Goal: Register for event/course

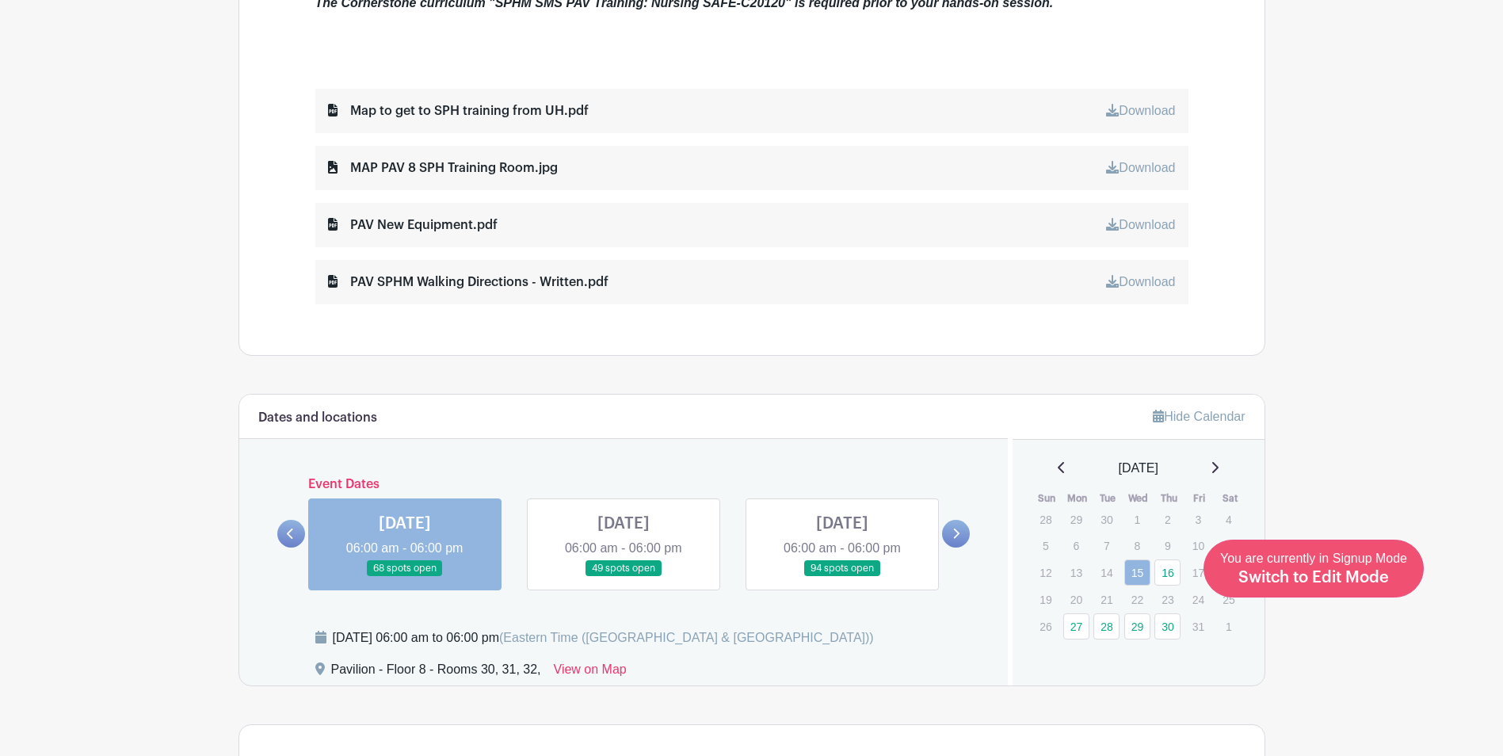
scroll to position [951, 0]
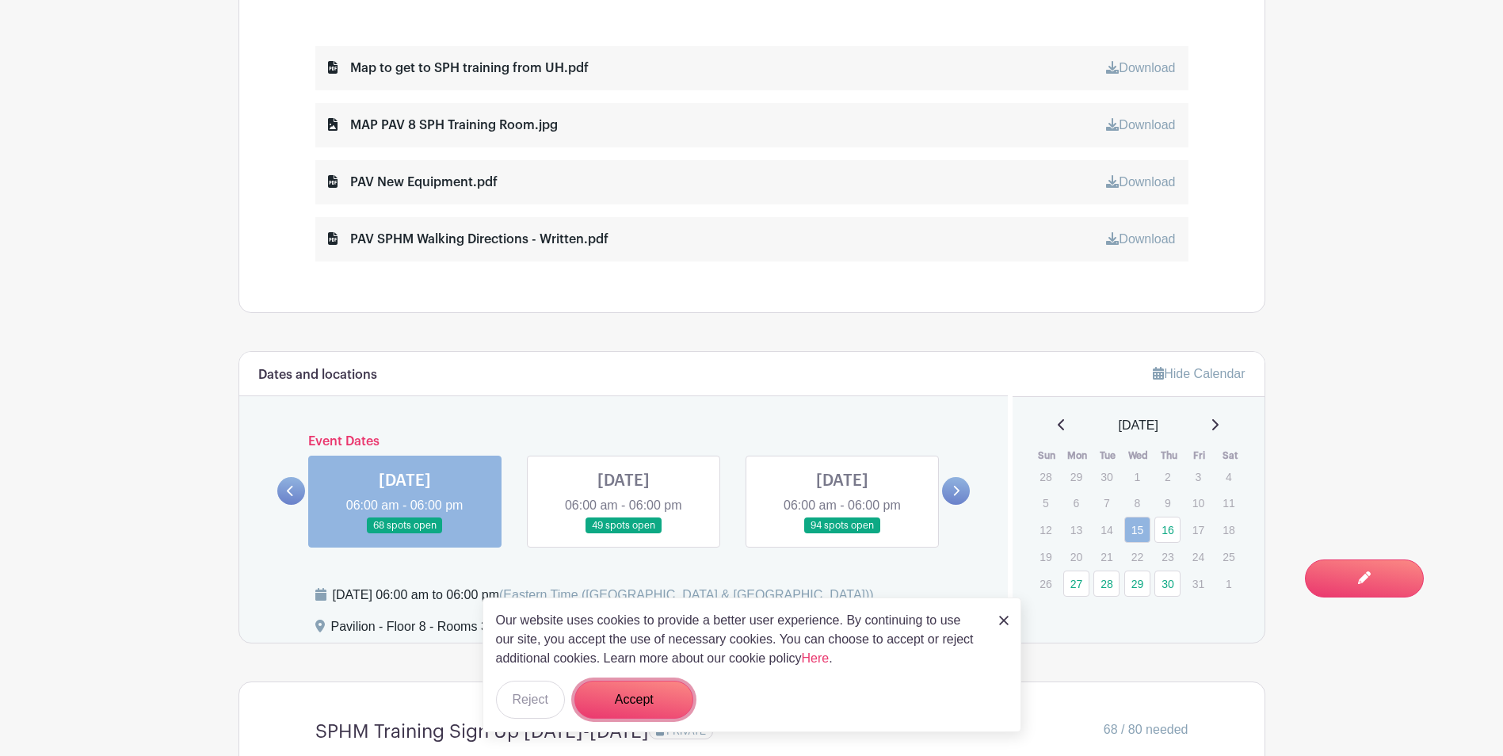
click at [640, 698] on button "Accept" at bounding box center [633, 699] width 119 height 38
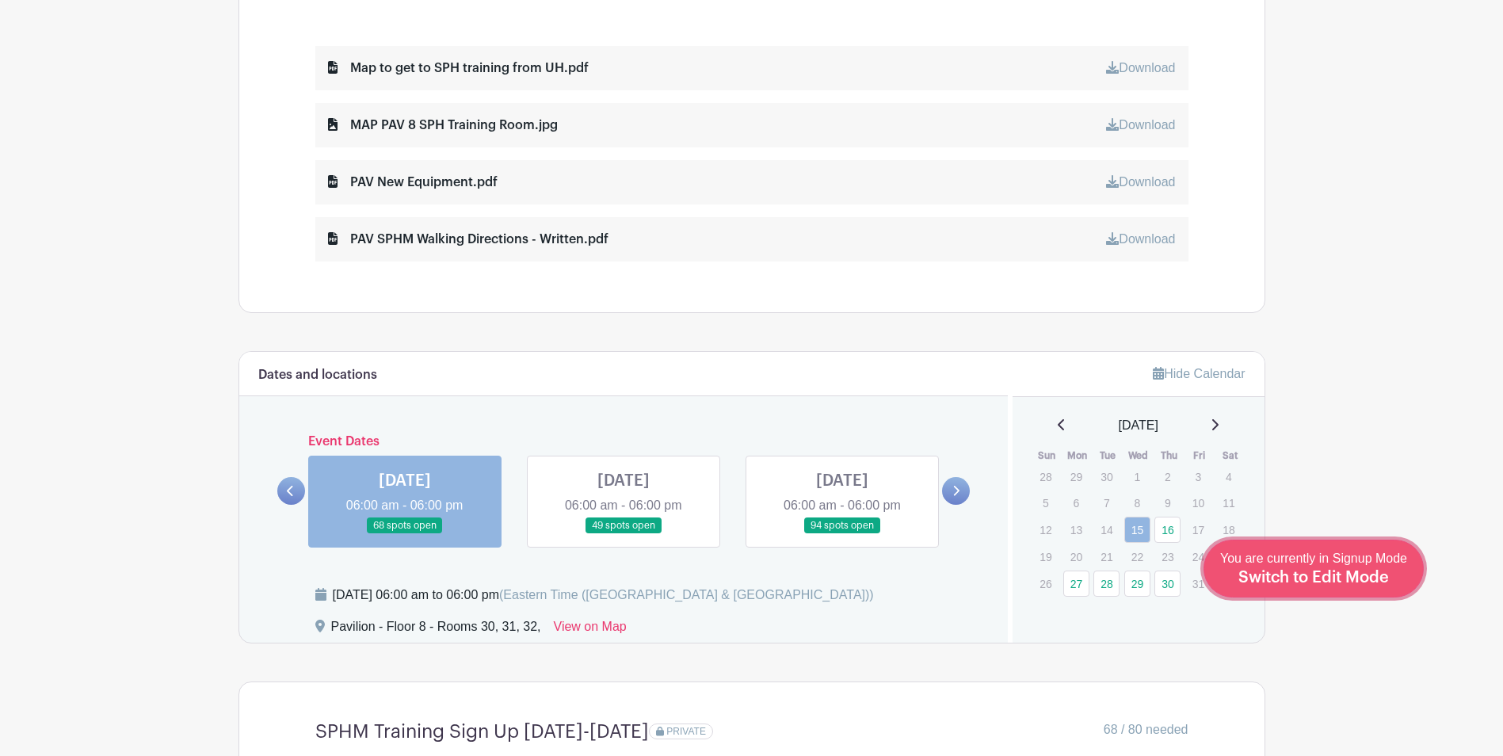
click at [1381, 578] on span "Switch to Edit Mode" at bounding box center [1313, 578] width 151 height 16
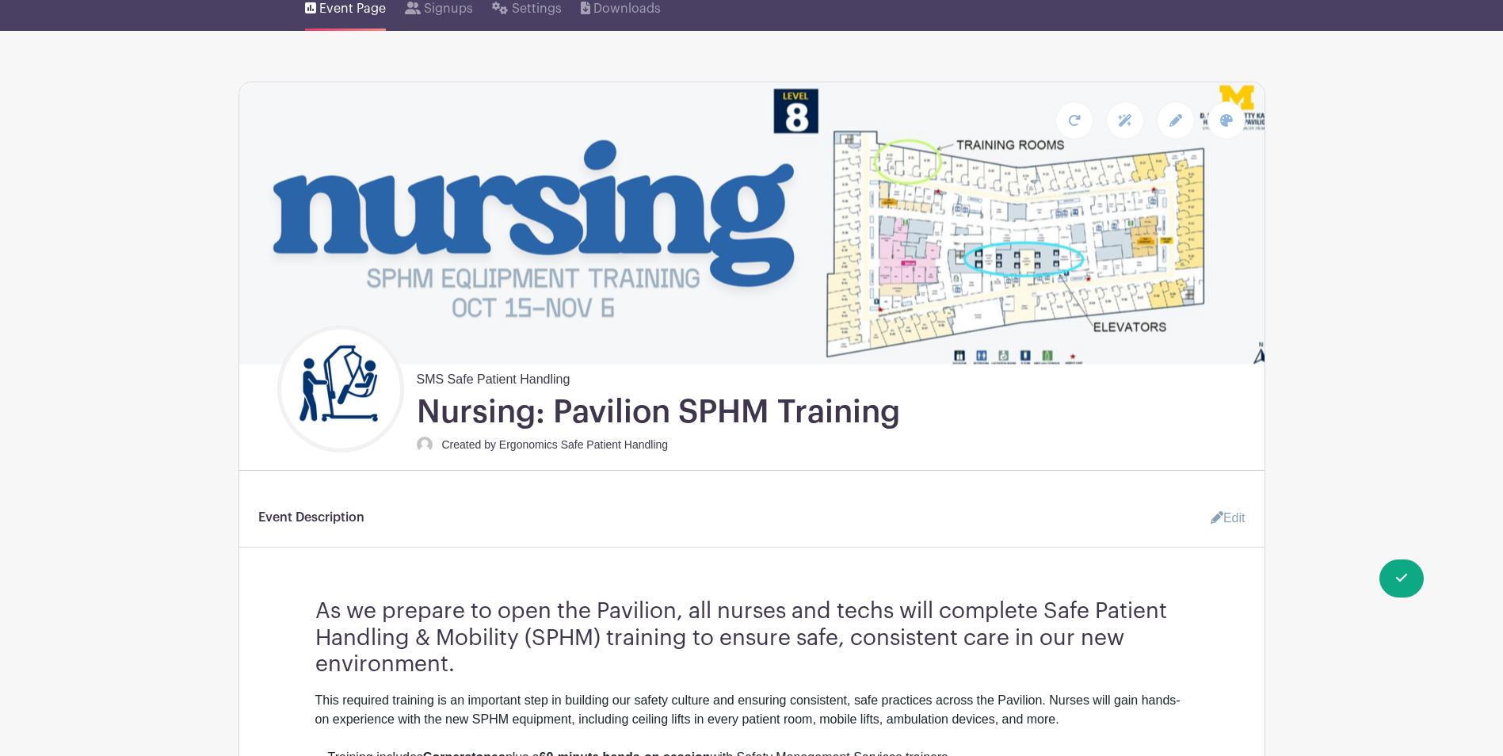
scroll to position [158, 0]
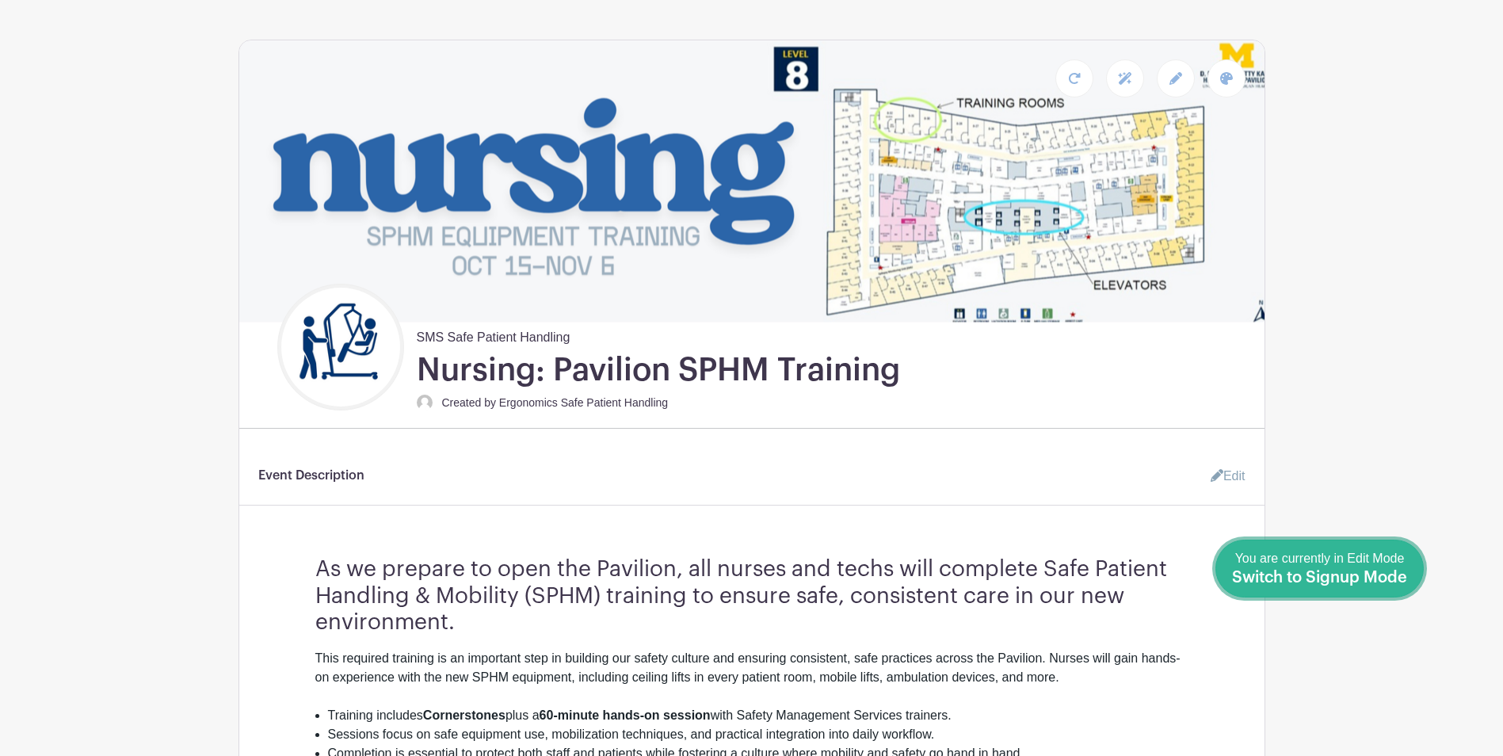
click at [1377, 566] on div "You are currently in Edit Mode Switch to Signup Mode" at bounding box center [1319, 568] width 175 height 39
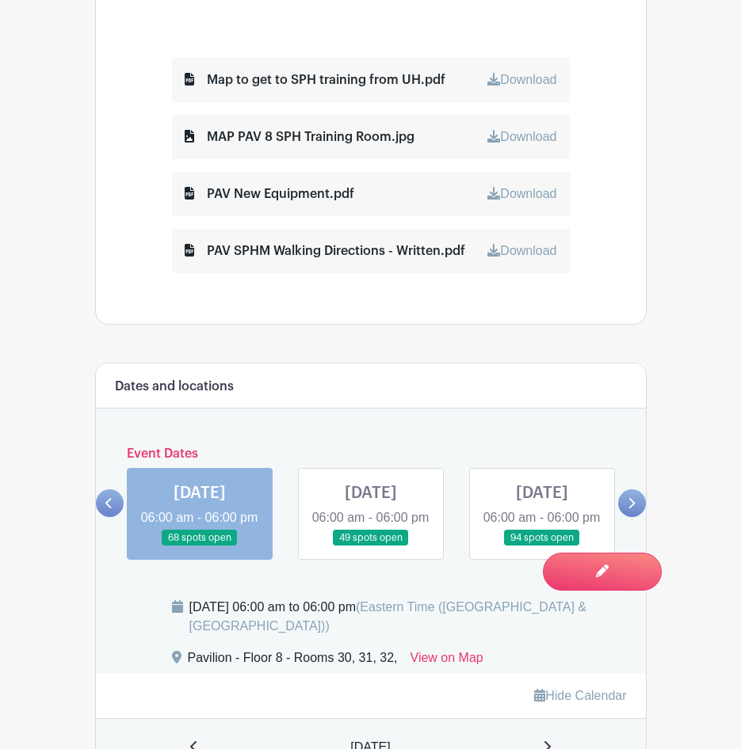
scroll to position [1111, 0]
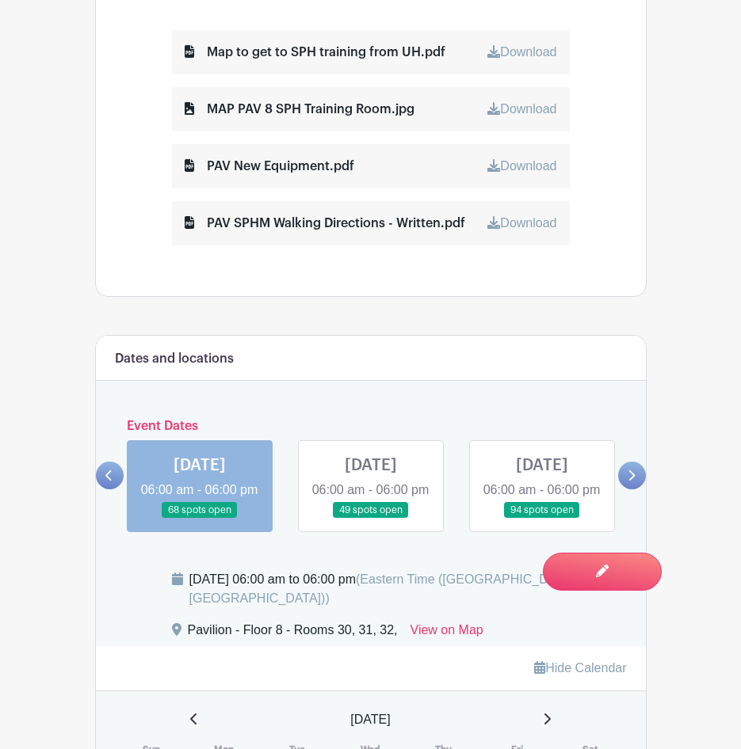
click at [371, 519] on link at bounding box center [371, 519] width 0 height 0
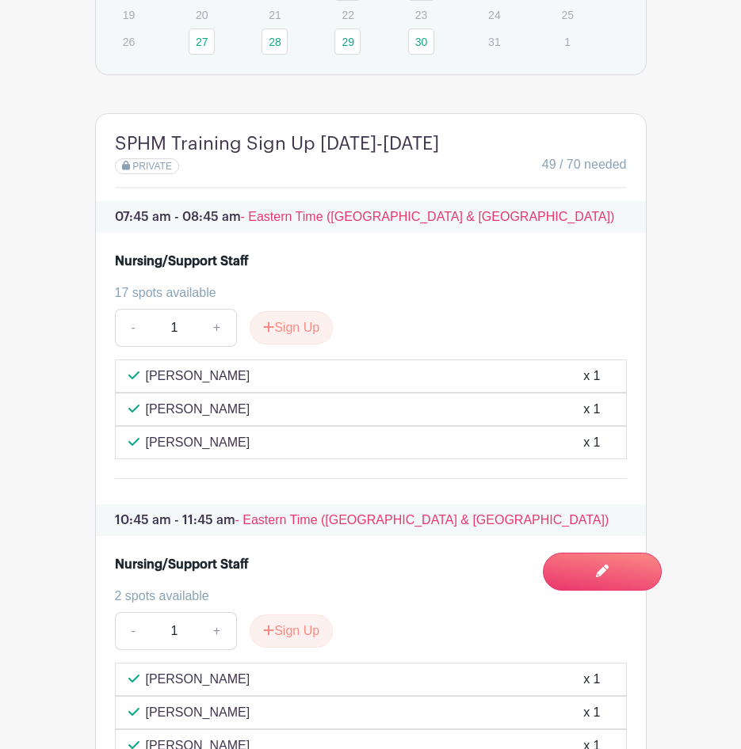
scroll to position [1982, 0]
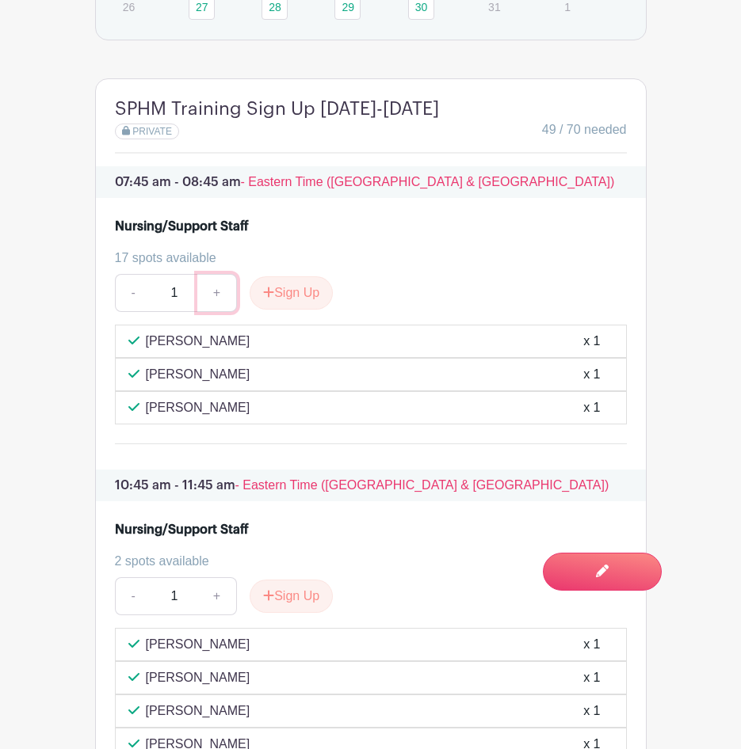
click at [224, 312] on link "+" at bounding box center [217, 293] width 40 height 38
type input "5"
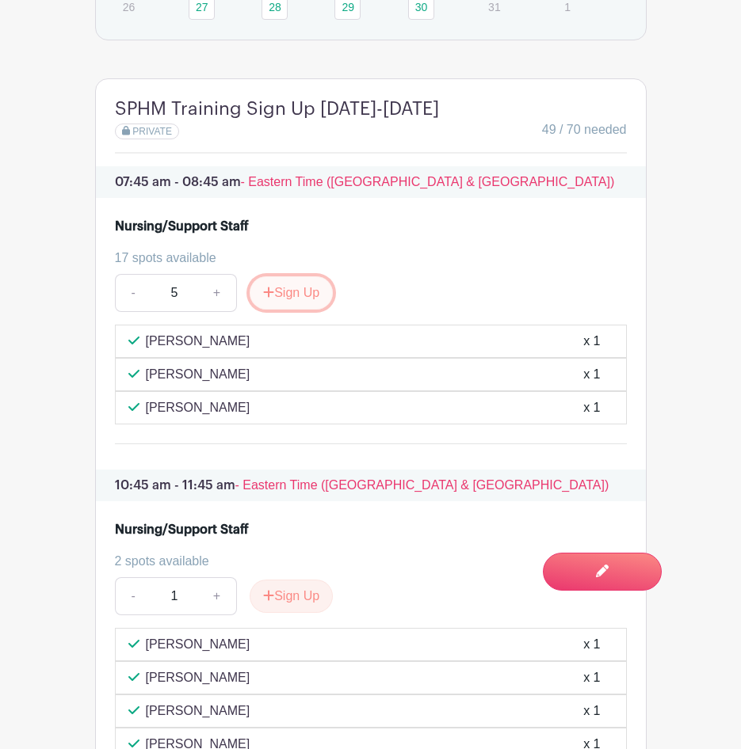
click at [300, 310] on button "Sign Up" at bounding box center [291, 292] width 83 height 33
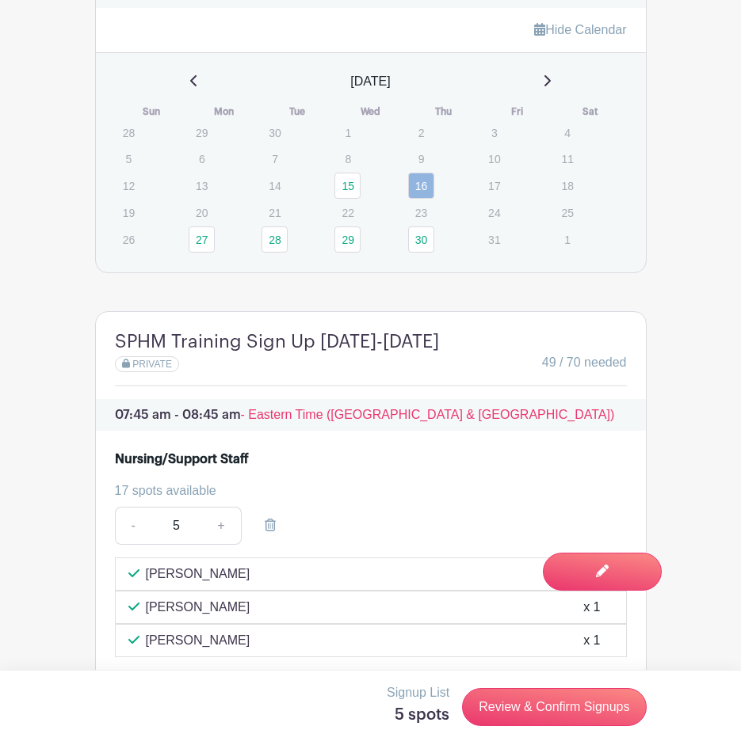
scroll to position [1744, 0]
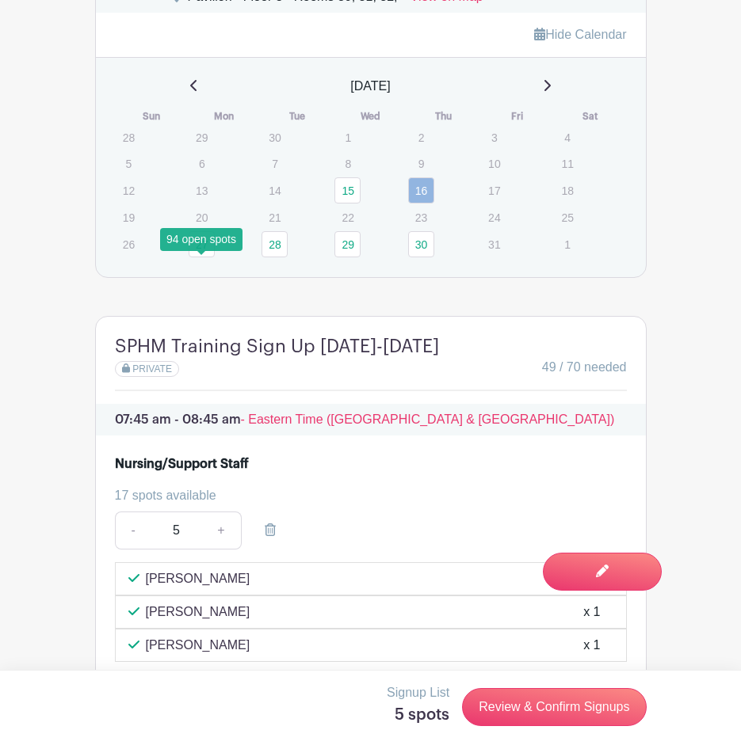
click at [203, 257] on link "27" at bounding box center [202, 244] width 26 height 26
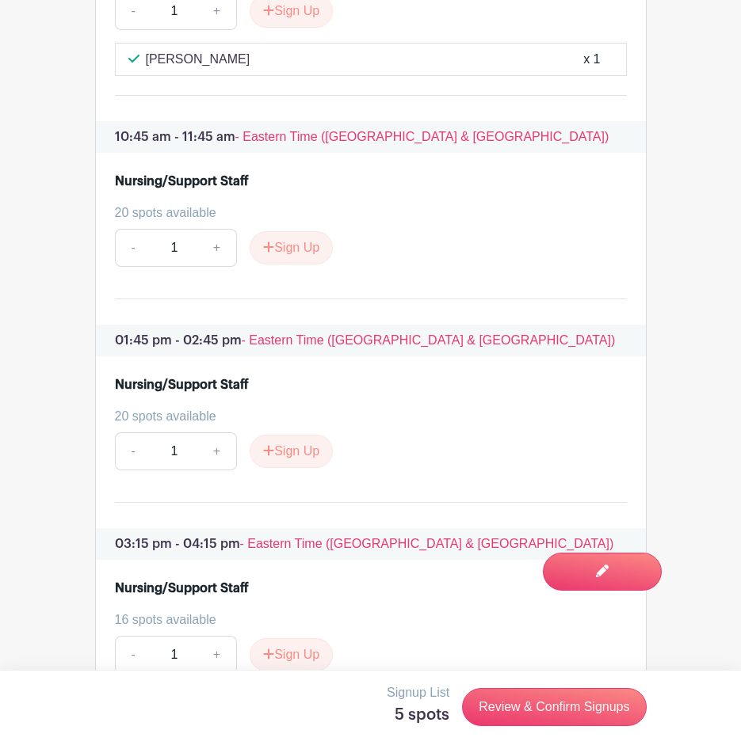
scroll to position [2536, 0]
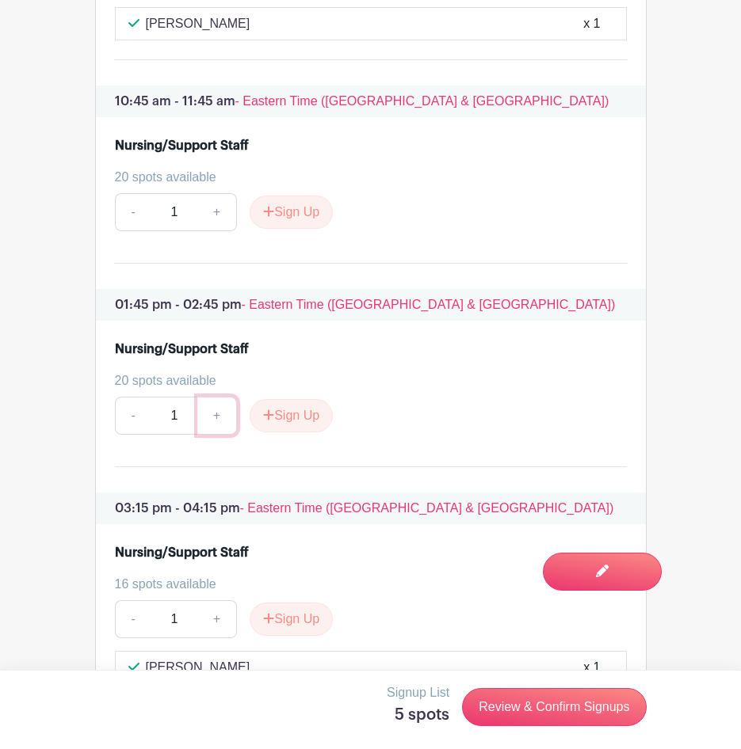
click at [215, 435] on link "+" at bounding box center [217, 416] width 40 height 38
type input "5"
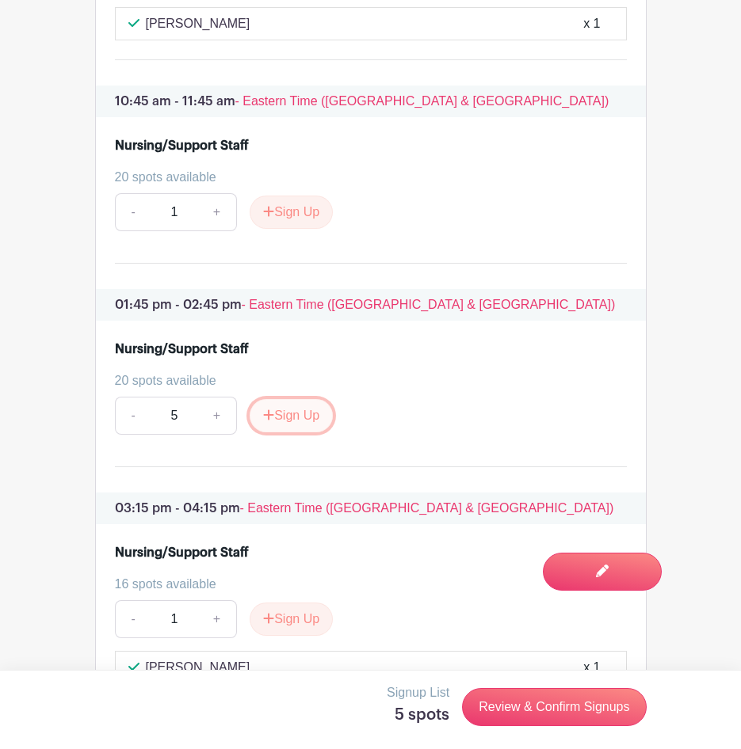
click at [277, 432] on button "Sign Up" at bounding box center [291, 415] width 83 height 33
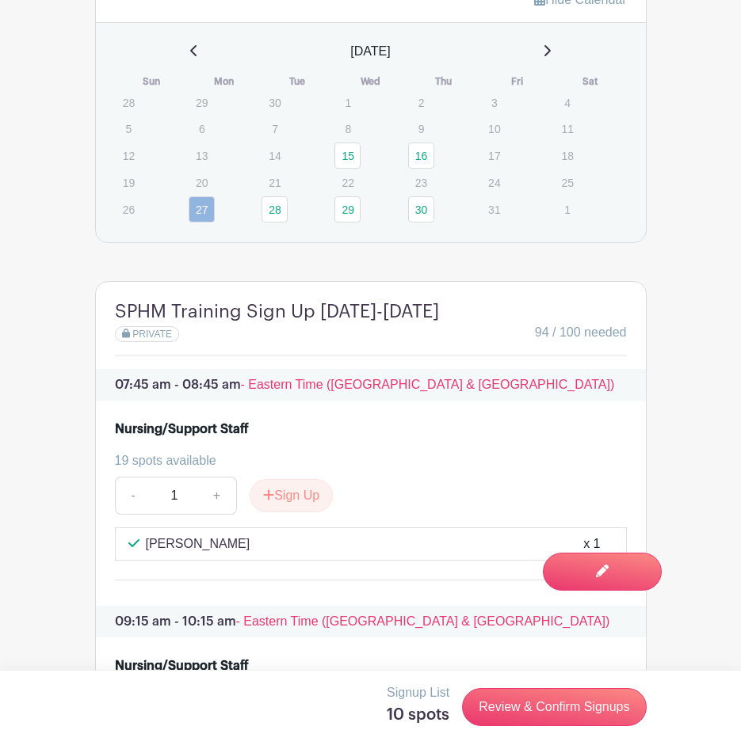
scroll to position [1744, 0]
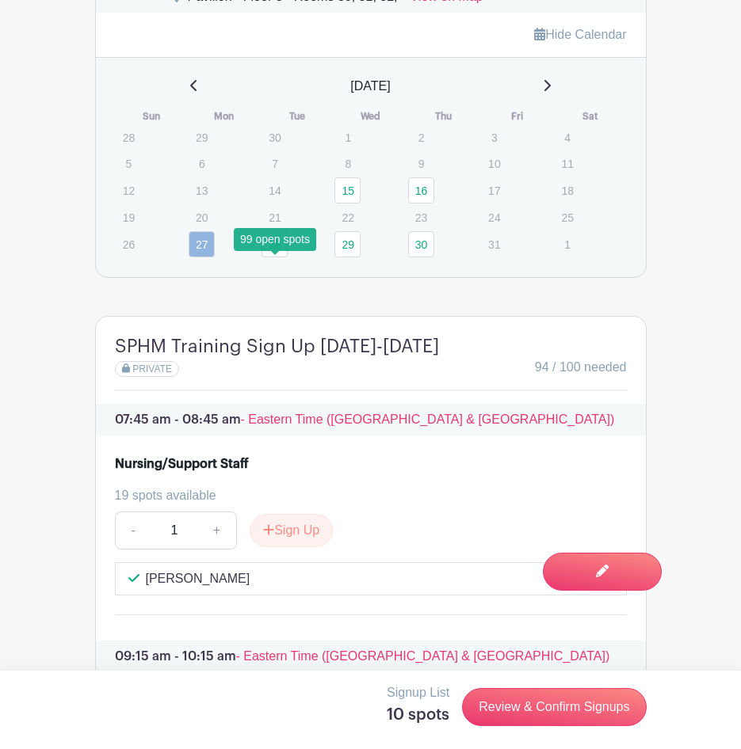
click at [267, 257] on link "28" at bounding box center [274, 244] width 26 height 26
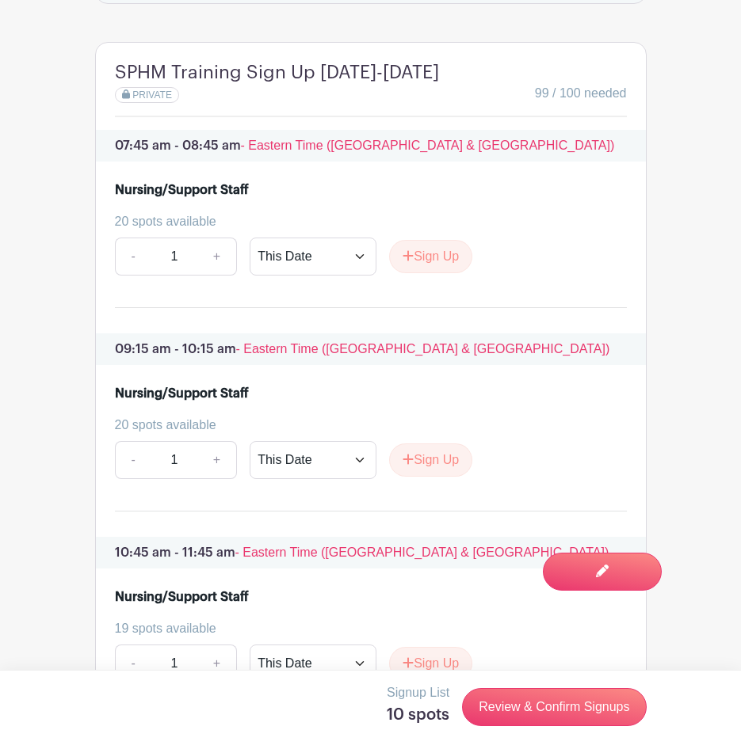
scroll to position [1982, 0]
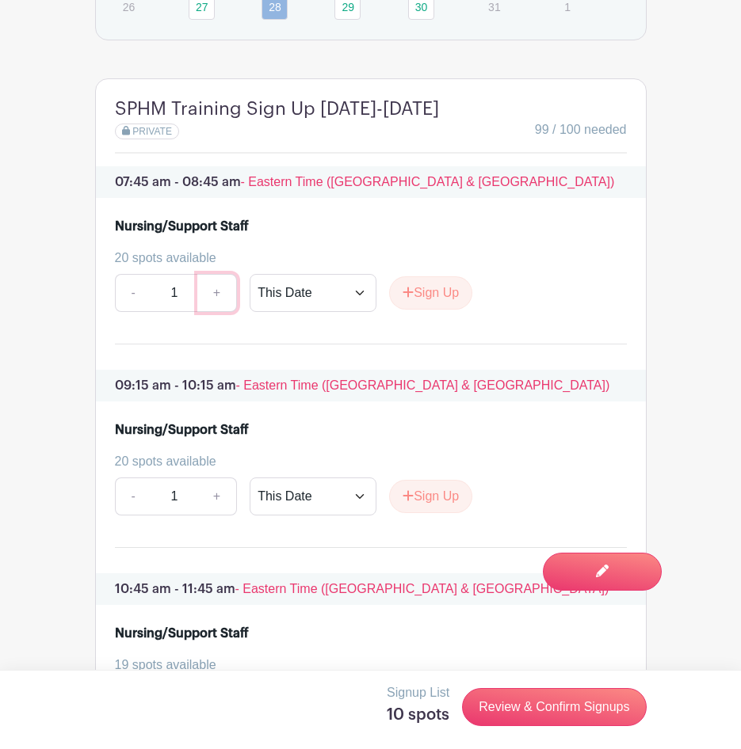
click at [212, 312] on link "+" at bounding box center [217, 293] width 40 height 38
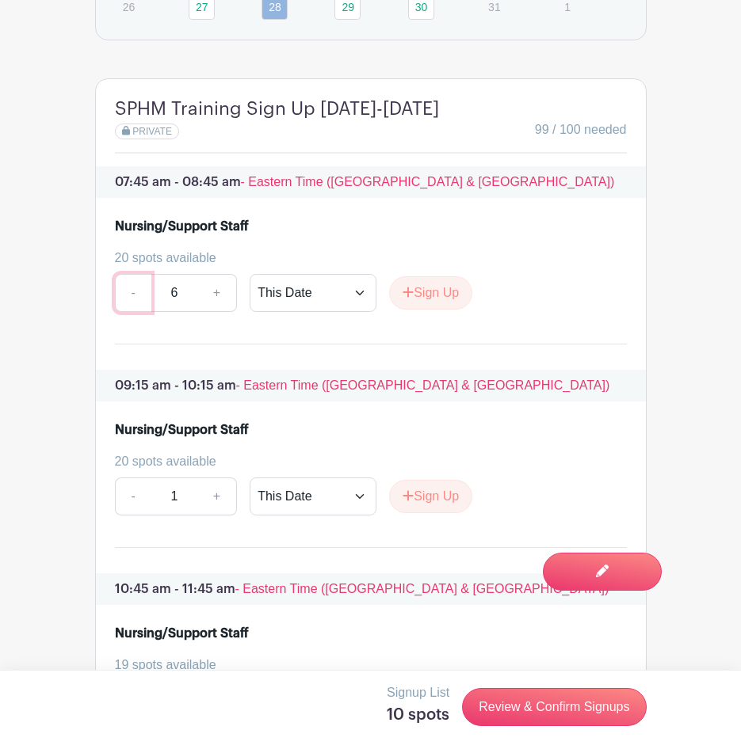
click at [120, 312] on link "-" at bounding box center [133, 293] width 36 height 38
type input "5"
click at [463, 310] on button "Sign Up" at bounding box center [430, 292] width 83 height 33
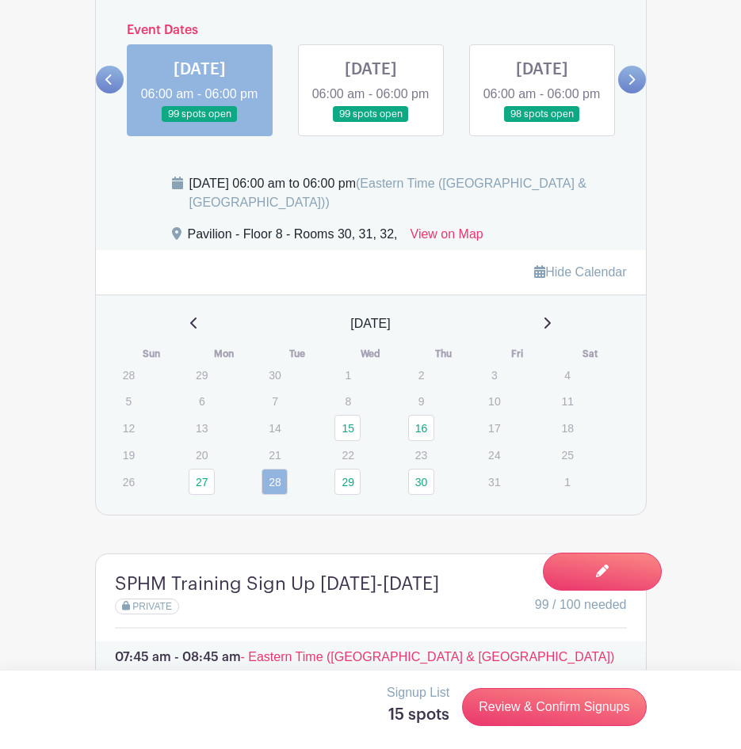
scroll to position [1427, 0]
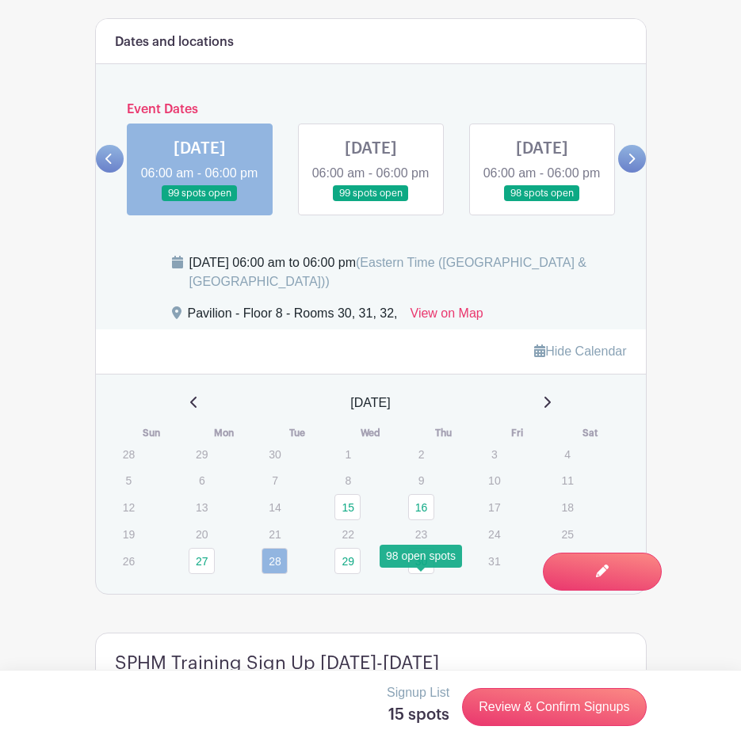
click at [418, 574] on link "30" at bounding box center [421, 561] width 26 height 26
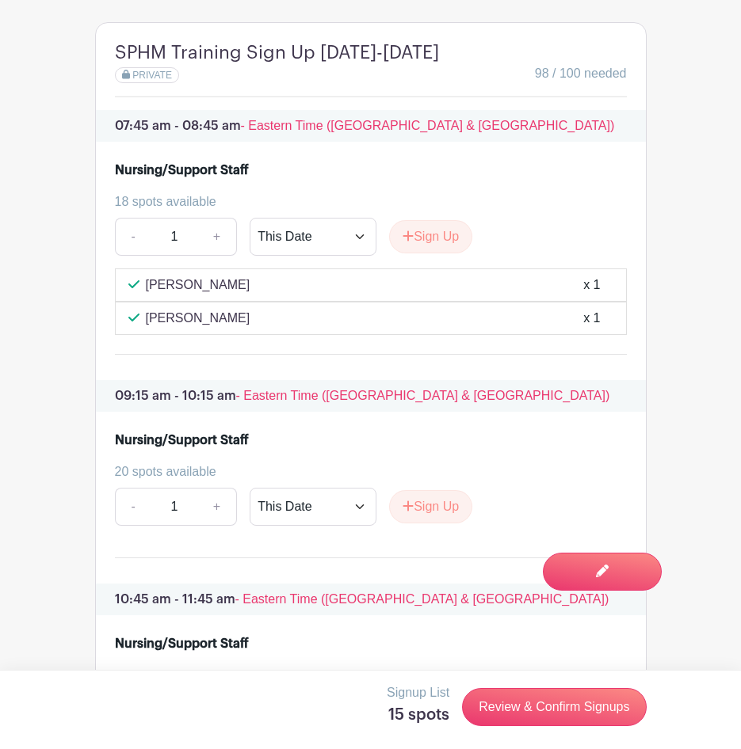
scroll to position [2061, 0]
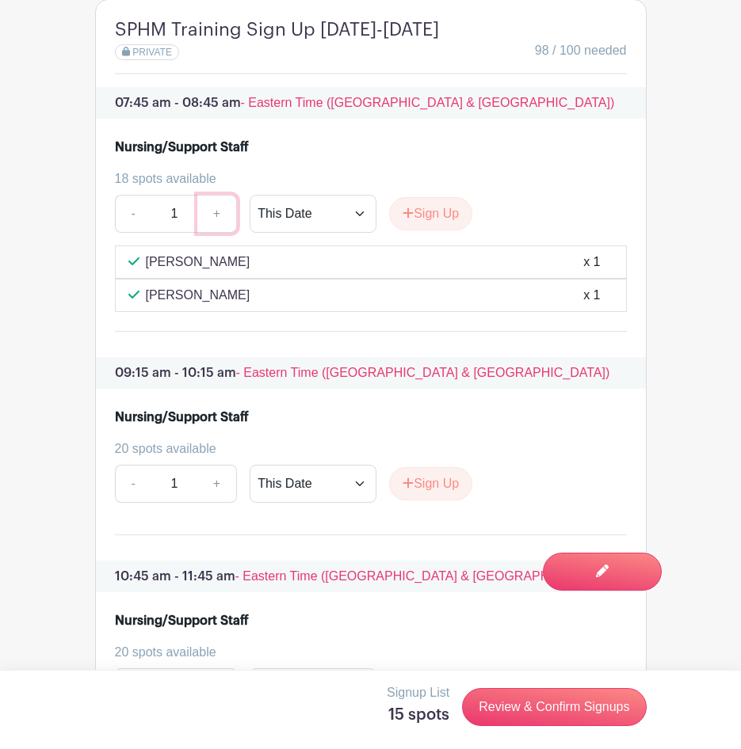
click at [231, 233] on link "+" at bounding box center [217, 214] width 40 height 38
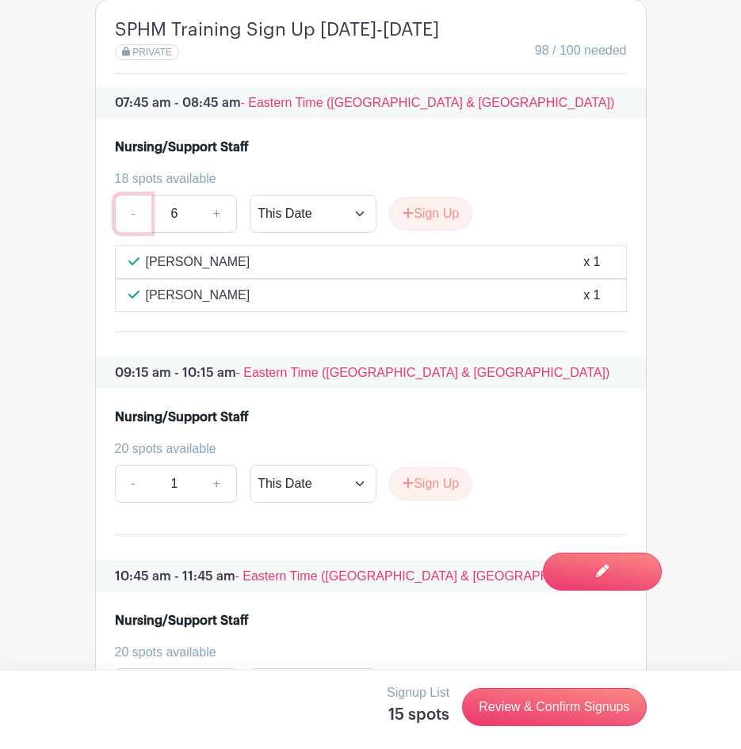
click at [125, 233] on link "-" at bounding box center [133, 214] width 36 height 38
type input "5"
click at [444, 231] on button "Sign Up" at bounding box center [430, 213] width 83 height 33
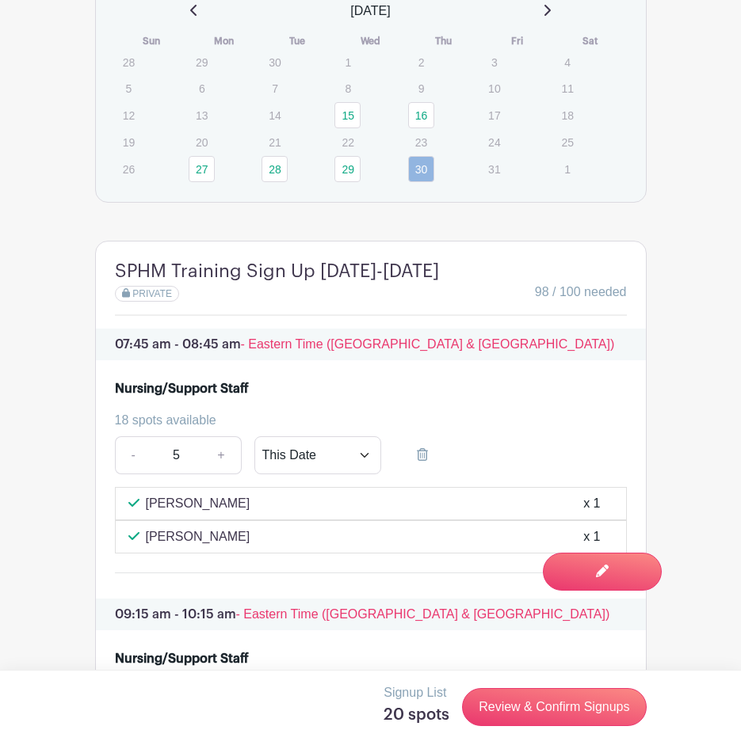
scroll to position [1744, 0]
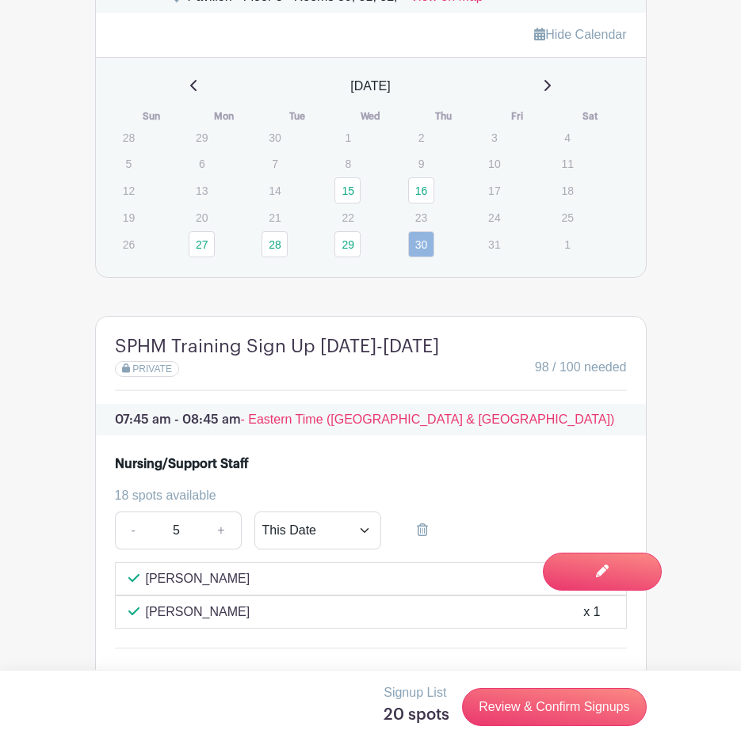
click at [546, 96] on div "[DATE]" at bounding box center [371, 86] width 512 height 19
click at [551, 92] on icon at bounding box center [547, 85] width 8 height 13
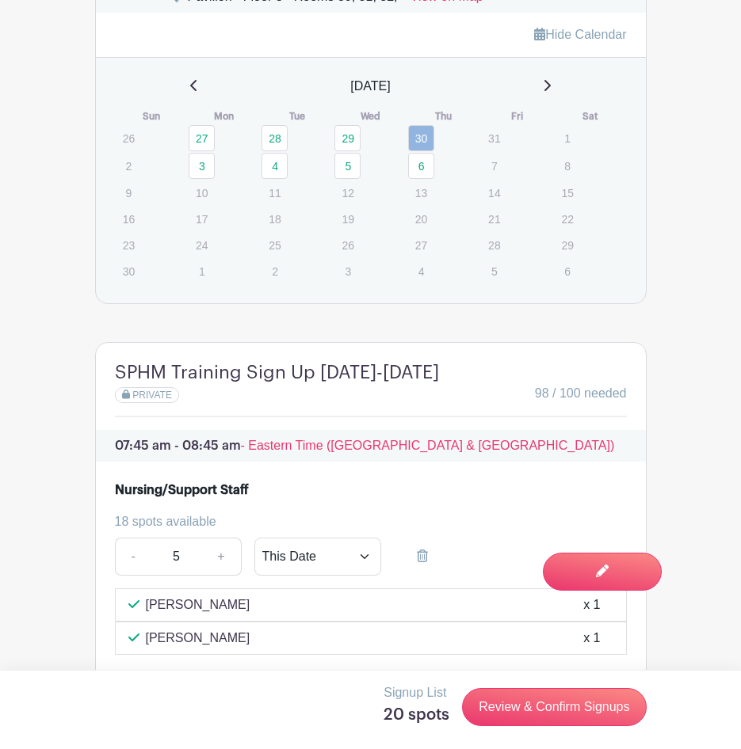
click at [551, 92] on icon at bounding box center [547, 85] width 8 height 13
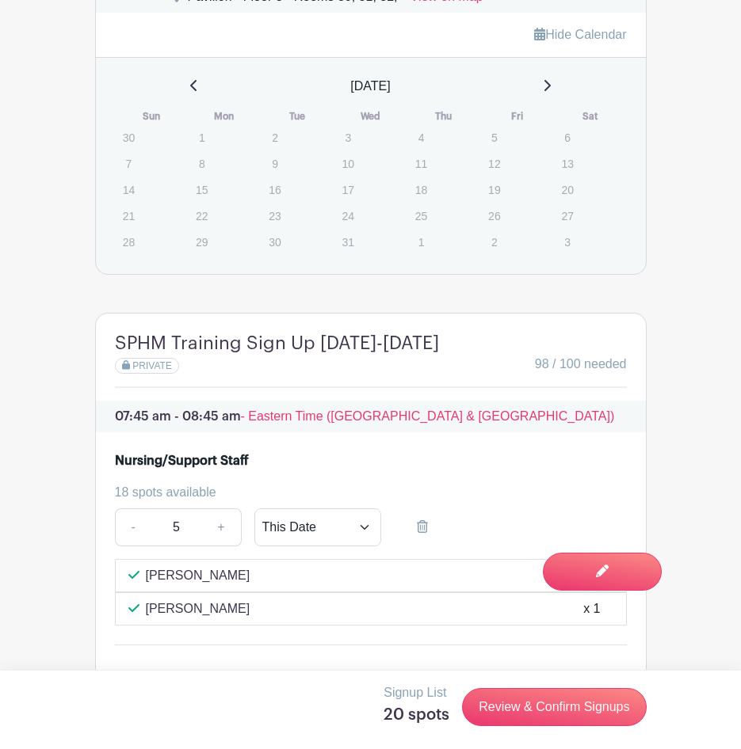
click at [190, 92] on icon at bounding box center [194, 85] width 8 height 13
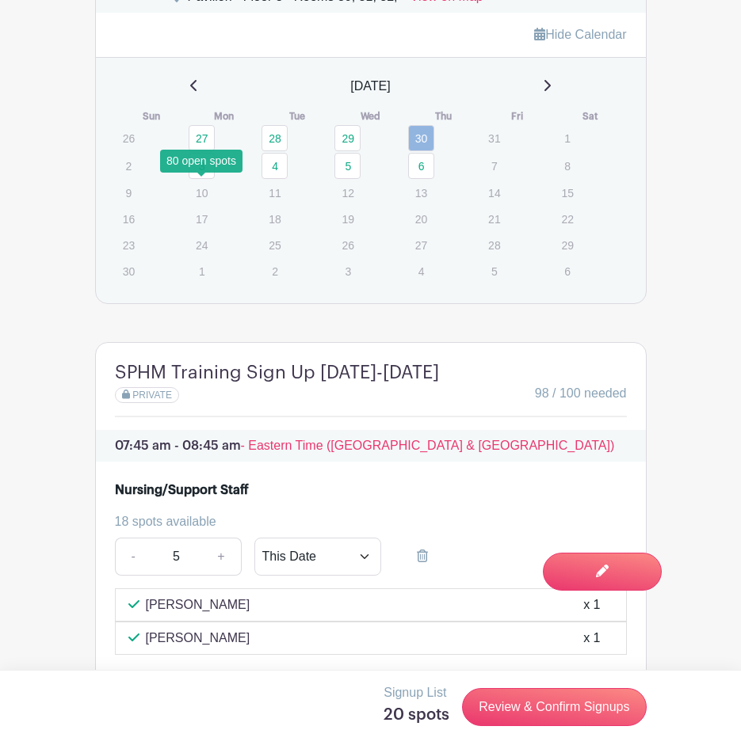
click at [204, 179] on link "3" at bounding box center [202, 166] width 26 height 26
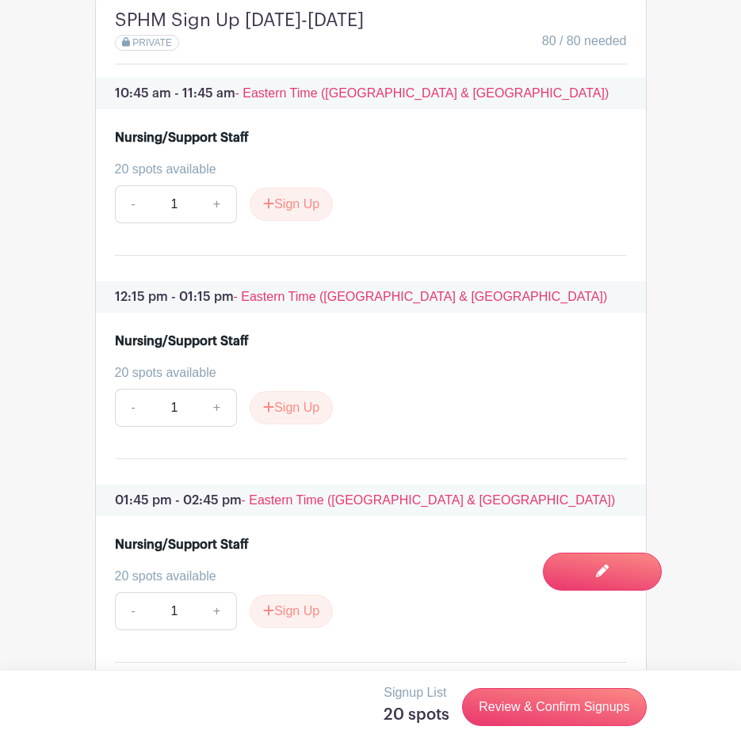
scroll to position [2140, 0]
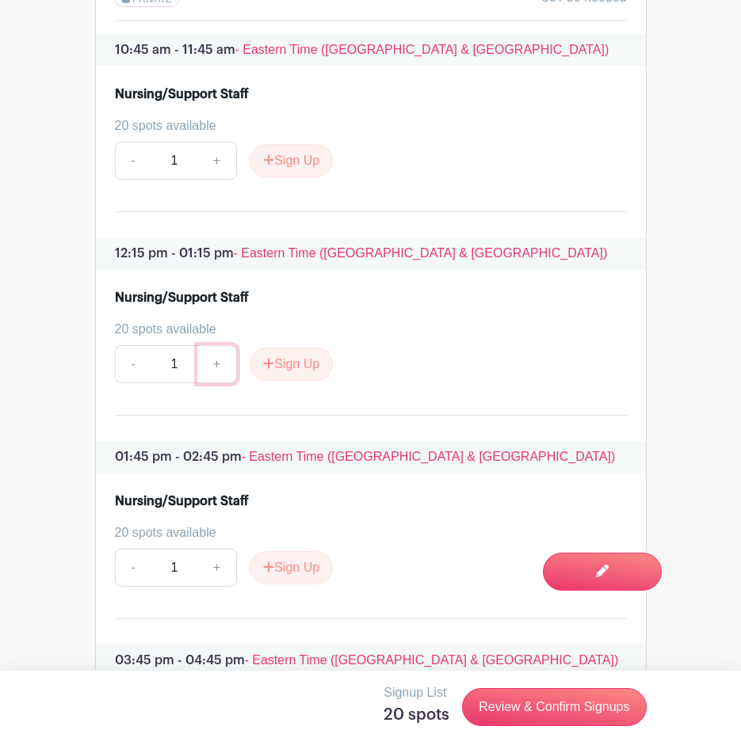
click at [221, 383] on link "+" at bounding box center [217, 364] width 40 height 38
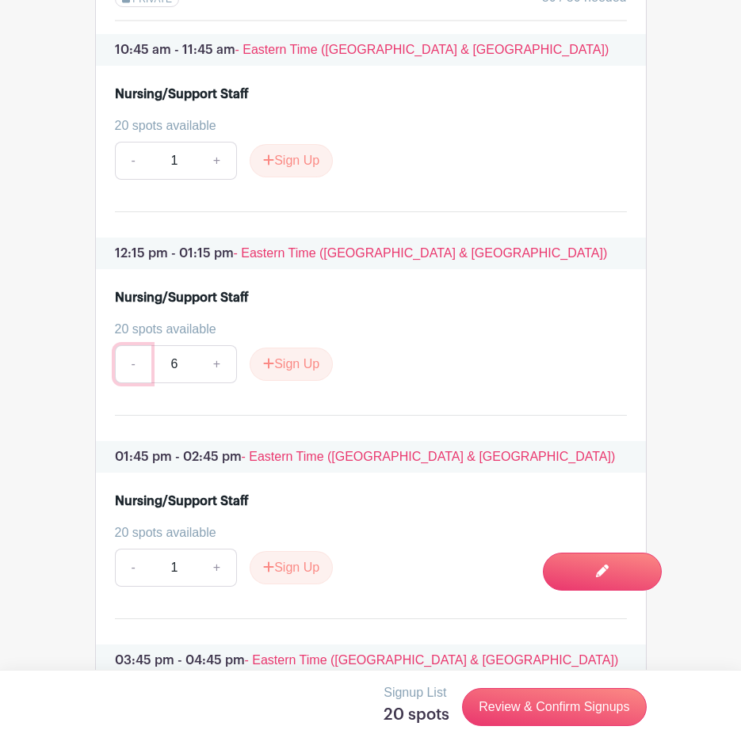
click at [140, 383] on link "-" at bounding box center [133, 364] width 36 height 38
type input "5"
click at [282, 381] on button "Sign Up" at bounding box center [291, 364] width 83 height 33
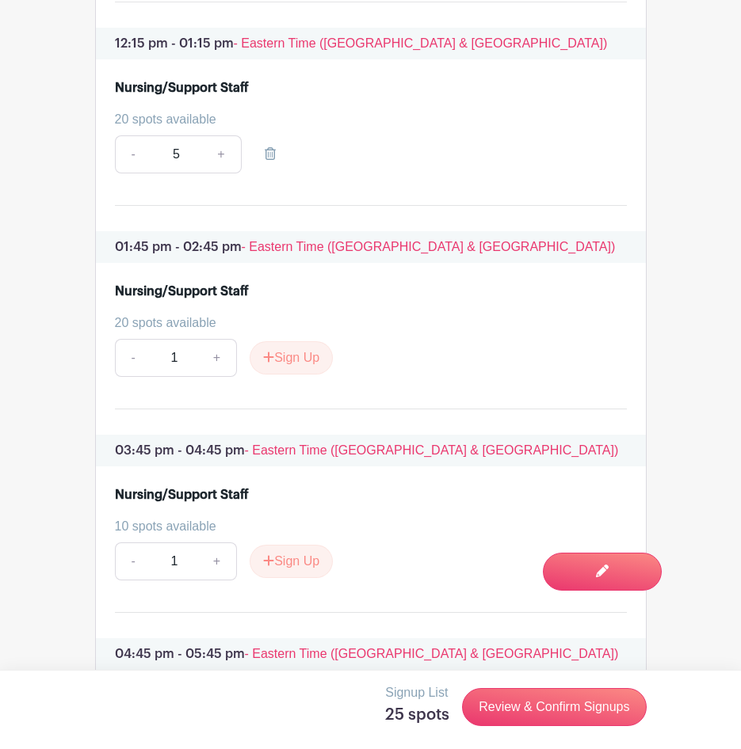
scroll to position [2378, 0]
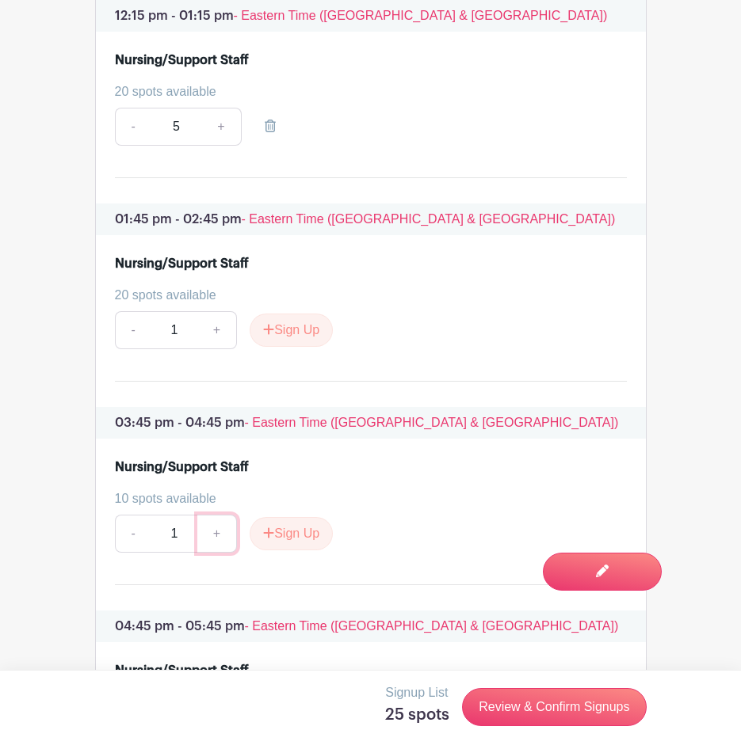
click at [224, 553] on link "+" at bounding box center [217, 534] width 40 height 38
type input "5"
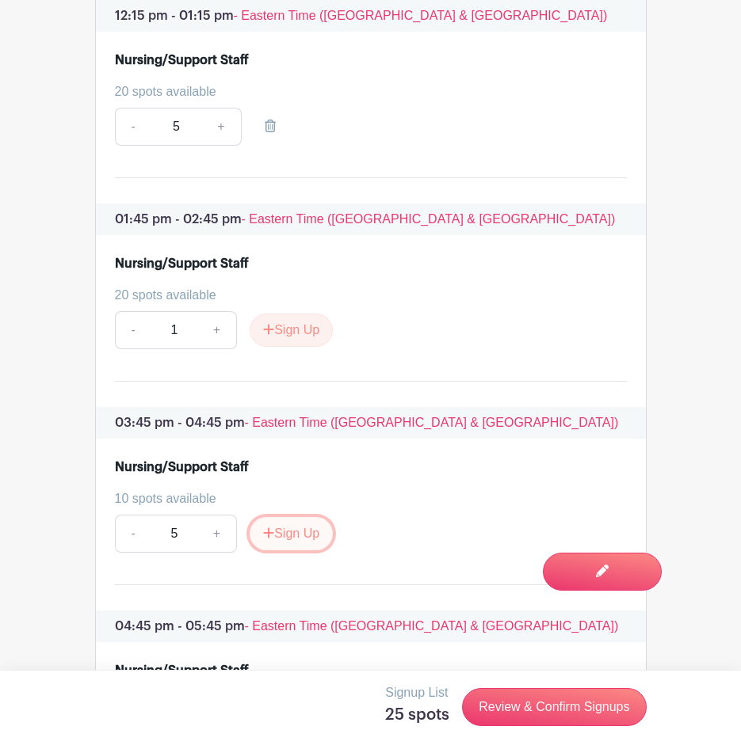
click at [305, 551] on button "Sign Up" at bounding box center [291, 533] width 83 height 33
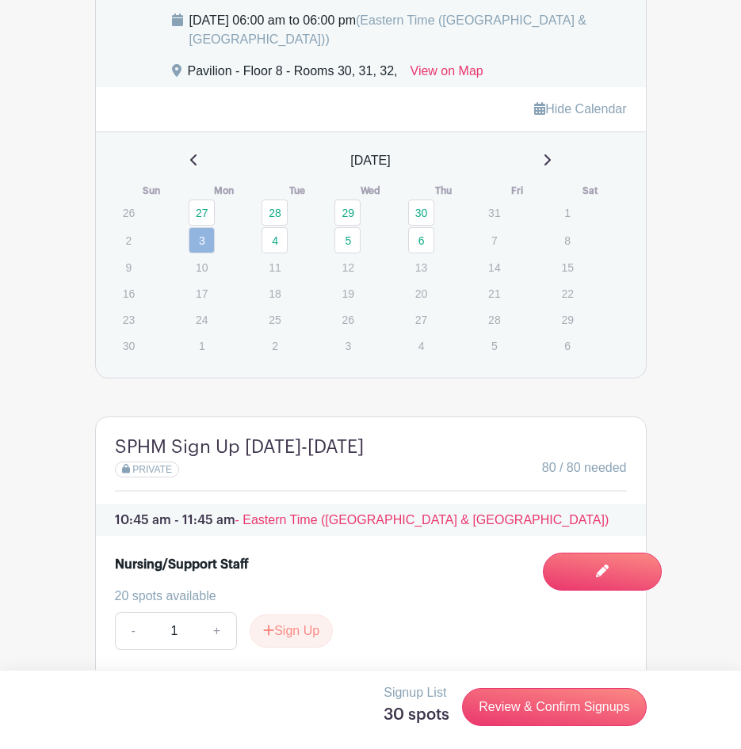
scroll to position [1665, 0]
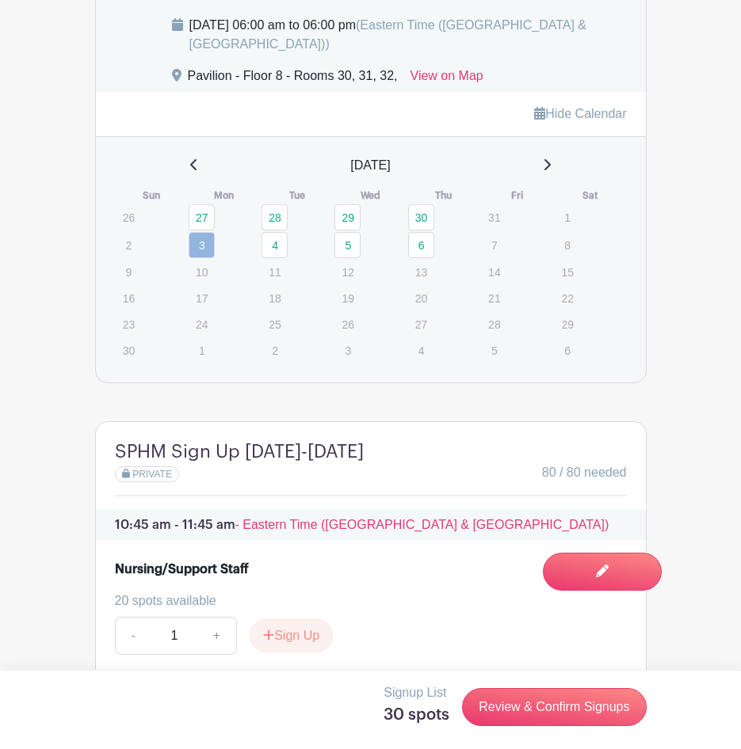
click at [290, 259] on td "4" at bounding box center [297, 245] width 73 height 28
click at [283, 258] on link "4" at bounding box center [274, 245] width 26 height 26
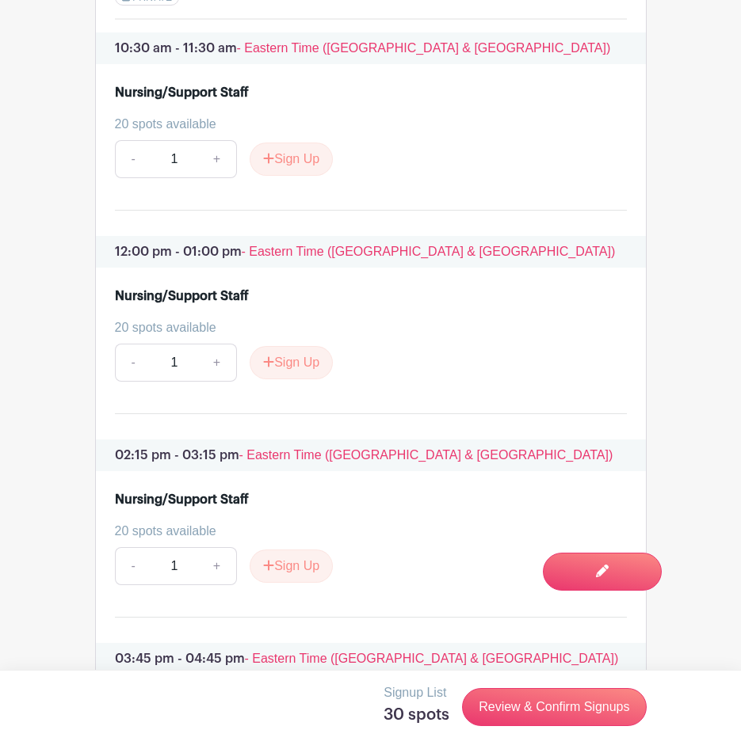
scroll to position [2140, 0]
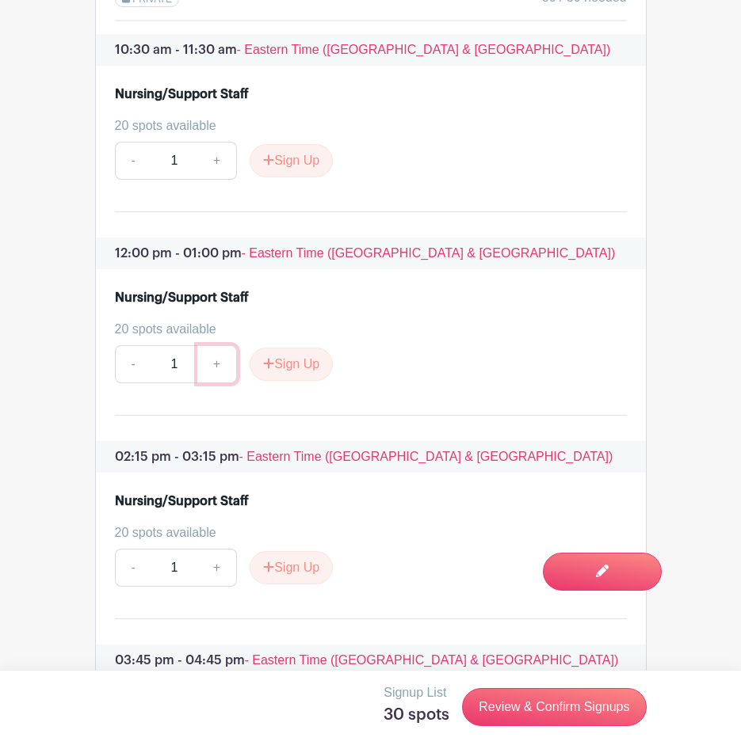
click at [215, 383] on link "+" at bounding box center [217, 364] width 40 height 38
type input "5"
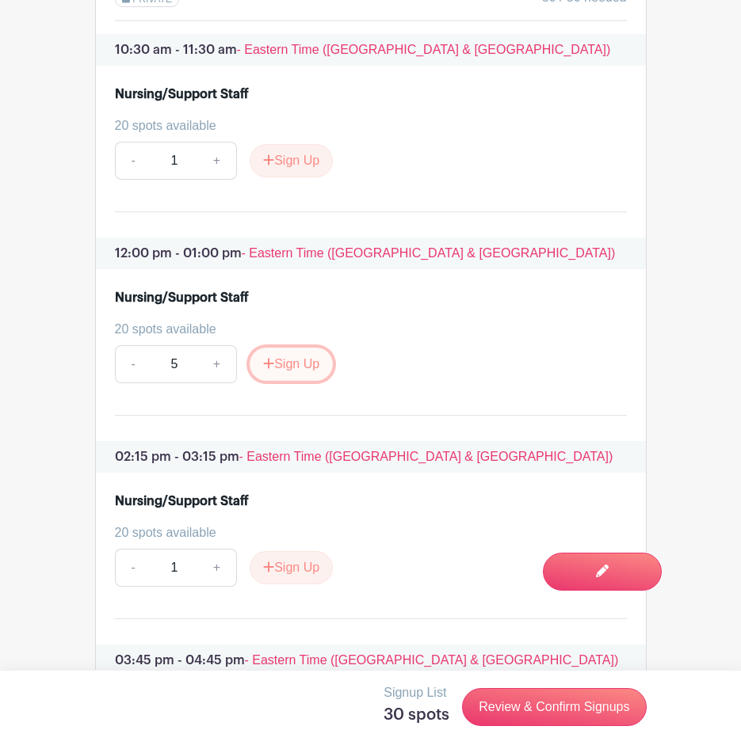
click at [290, 381] on button "Sign Up" at bounding box center [291, 364] width 83 height 33
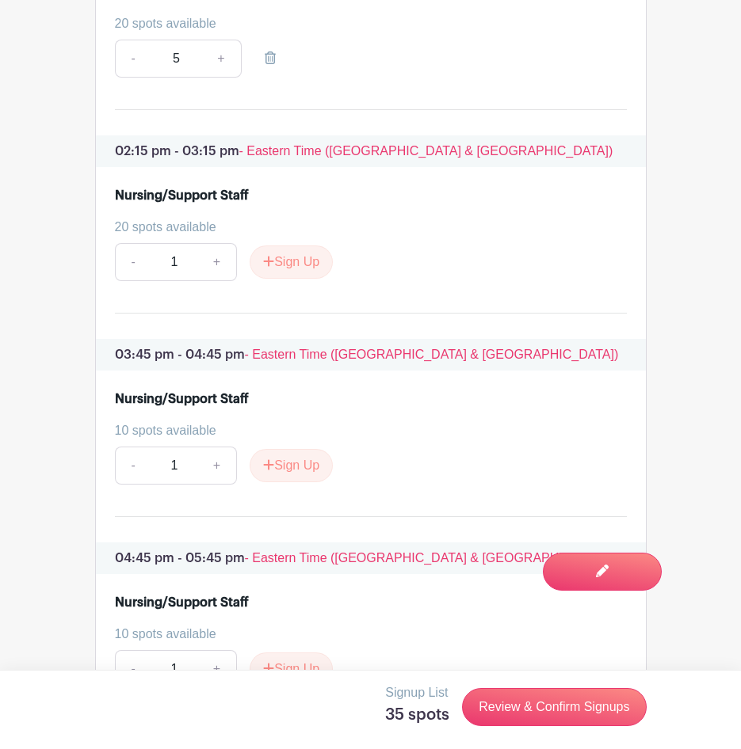
scroll to position [2457, 0]
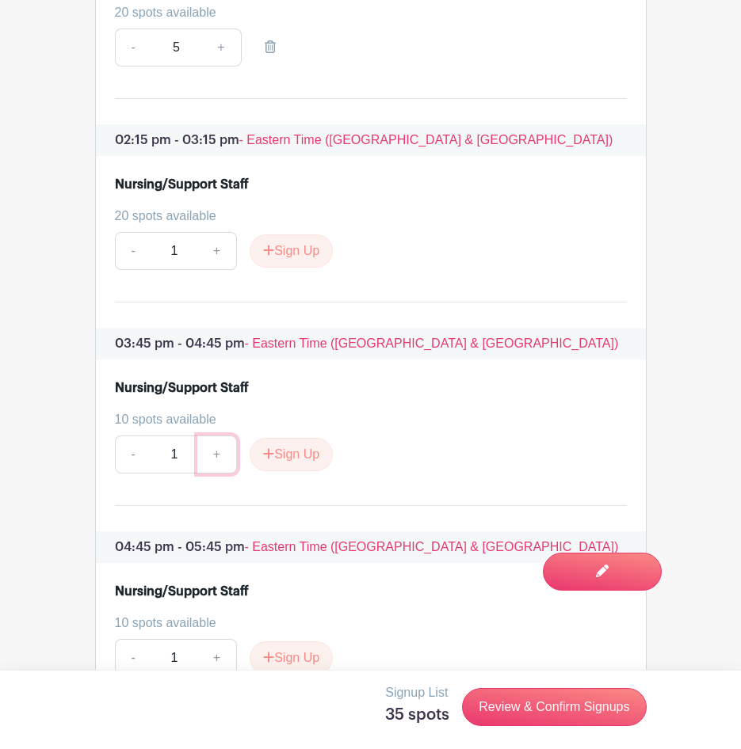
click at [229, 474] on link "+" at bounding box center [217, 455] width 40 height 38
type input "5"
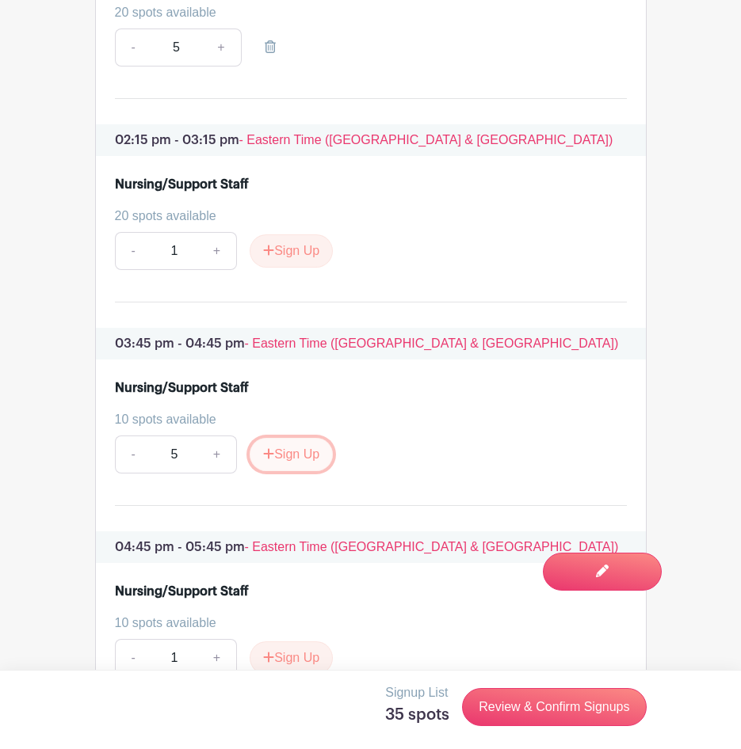
click at [271, 460] on icon "submit" at bounding box center [268, 454] width 11 height 13
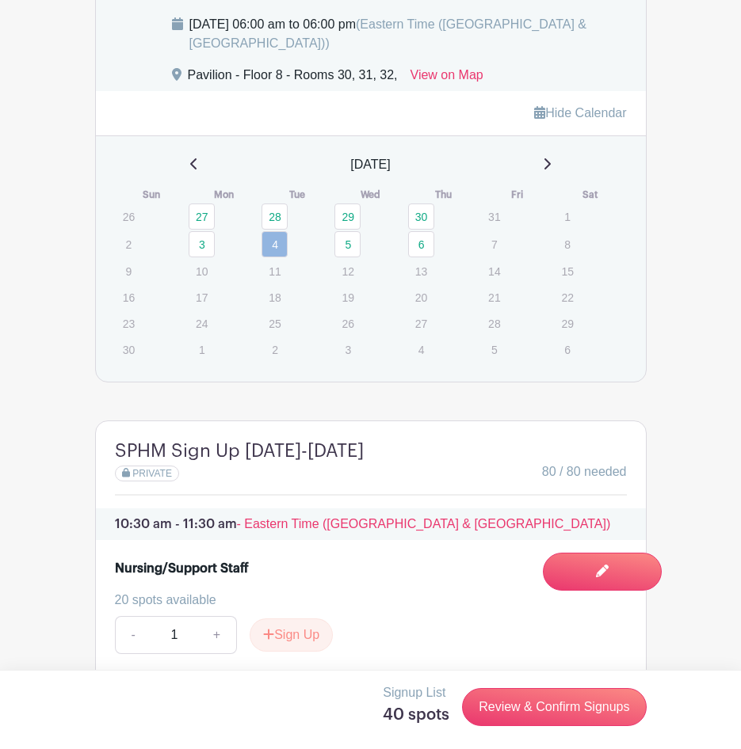
scroll to position [1665, 0]
click at [354, 258] on link "5" at bounding box center [347, 245] width 26 height 26
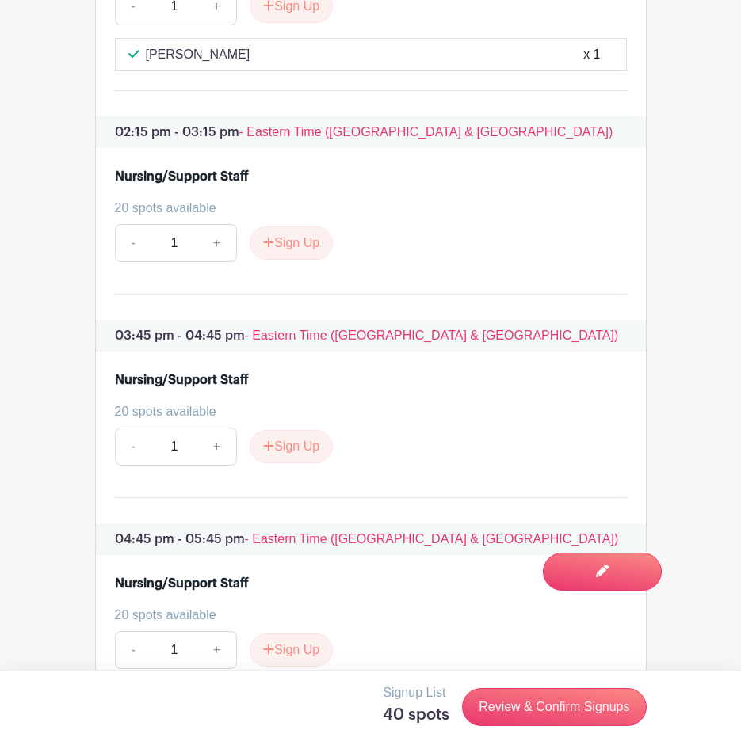
scroll to position [2299, 0]
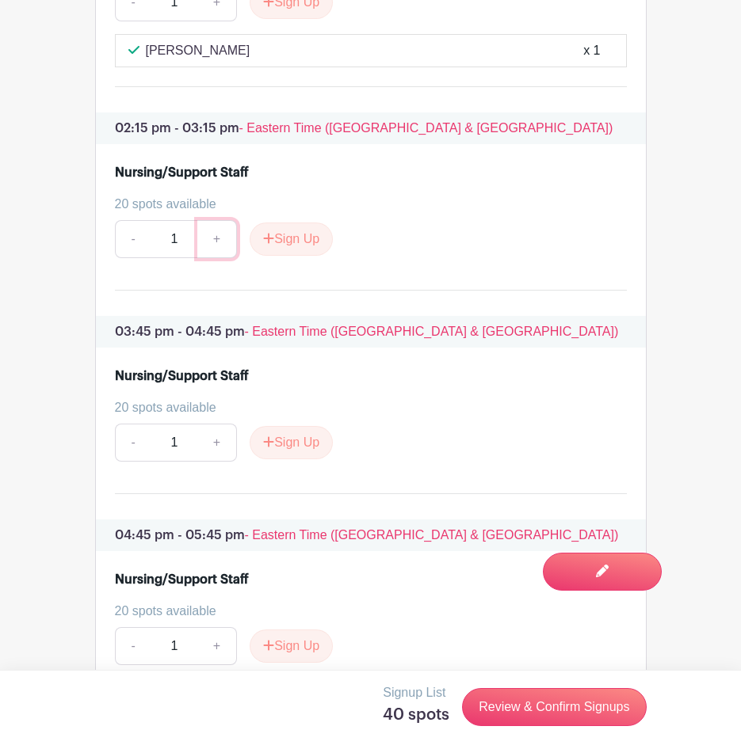
click at [224, 258] on link "+" at bounding box center [217, 239] width 40 height 38
click at [130, 258] on link "-" at bounding box center [133, 239] width 36 height 38
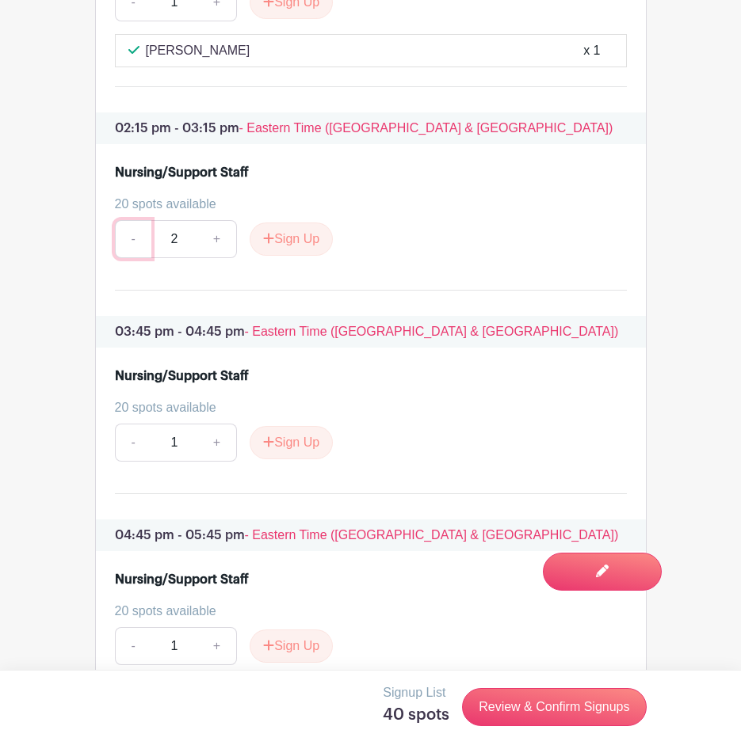
drag, startPoint x: 134, startPoint y: 272, endPoint x: 139, endPoint y: 262, distance: 10.6
click at [134, 258] on link "-" at bounding box center [133, 239] width 36 height 38
type input "1"
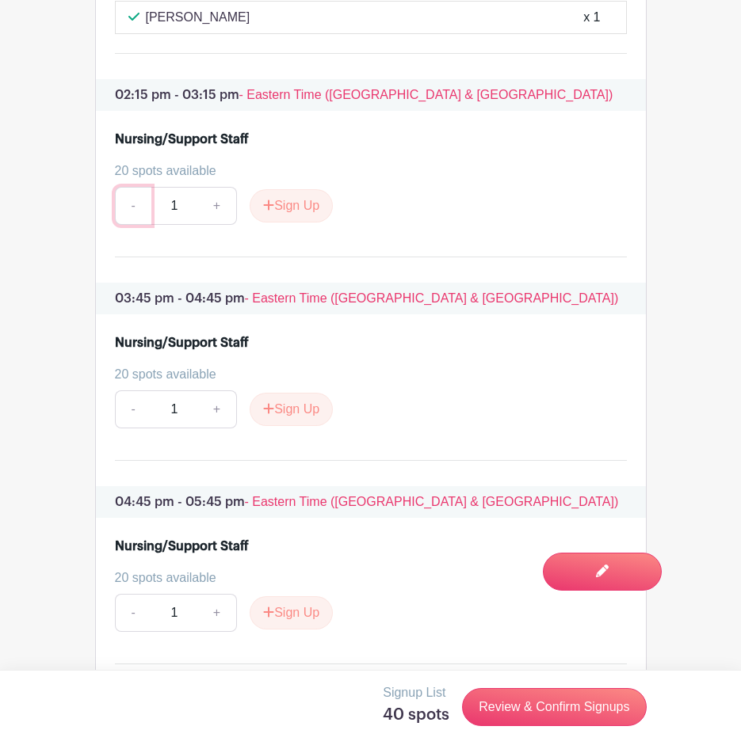
scroll to position [2378, 0]
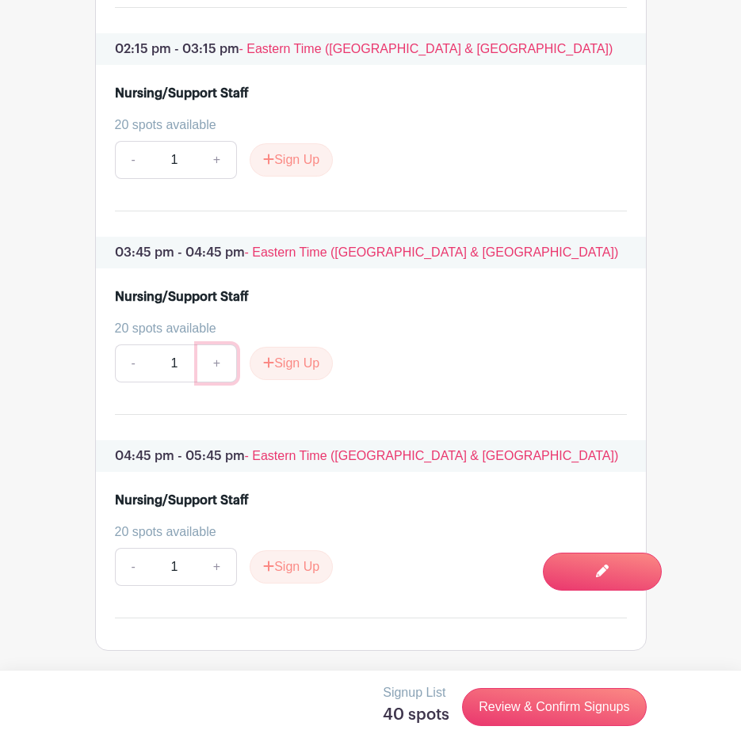
click at [218, 383] on link "+" at bounding box center [217, 364] width 40 height 38
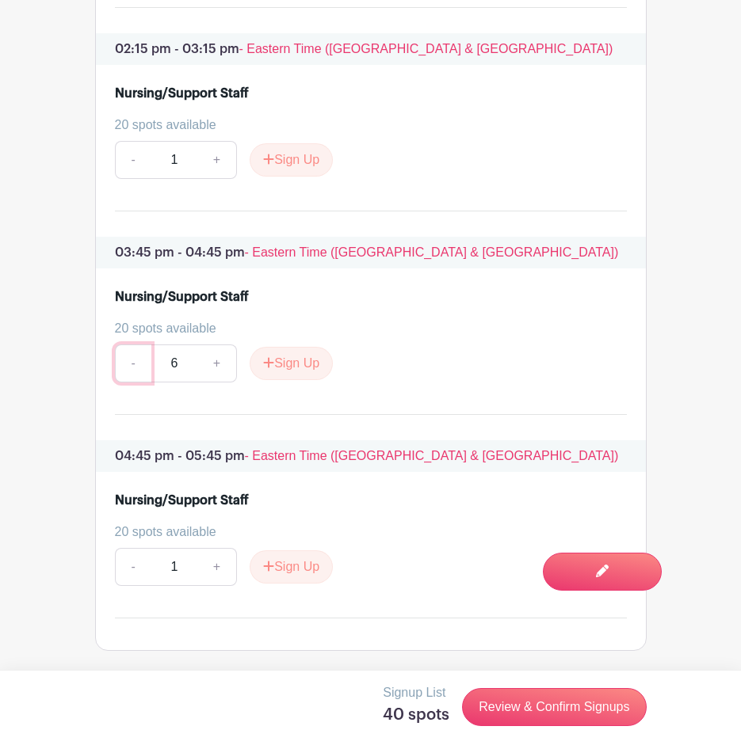
click at [131, 383] on link "-" at bounding box center [133, 364] width 36 height 38
type input "5"
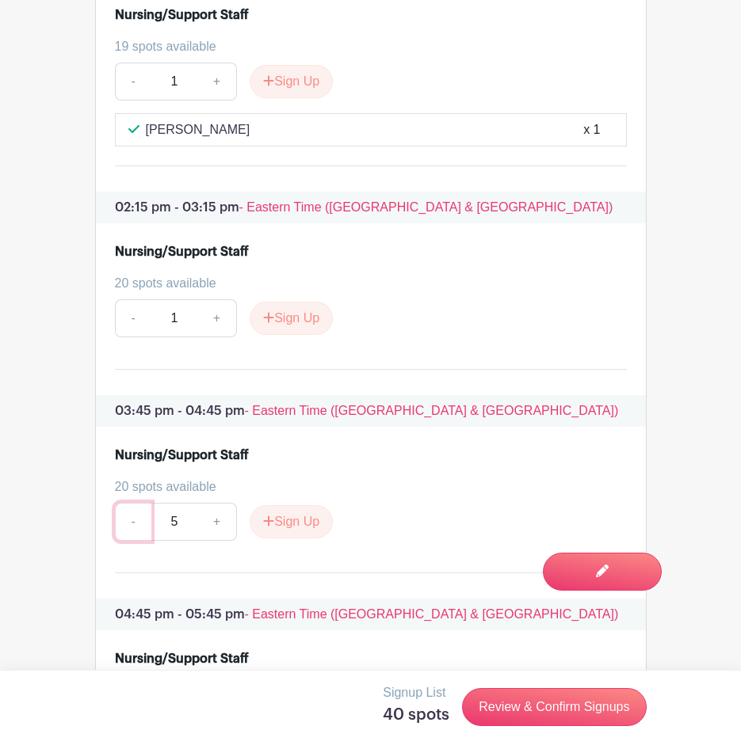
scroll to position [2140, 0]
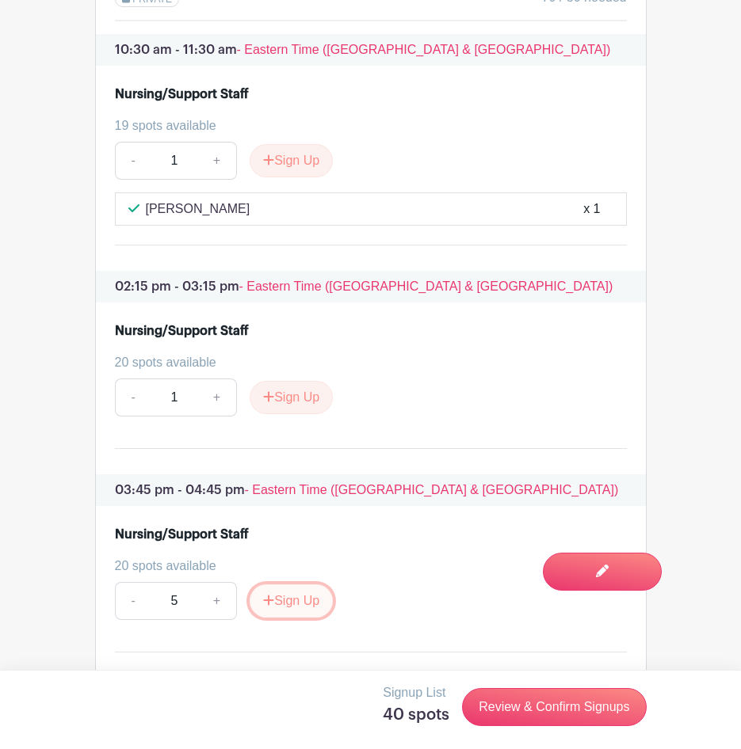
click at [289, 618] on button "Sign Up" at bounding box center [291, 601] width 83 height 33
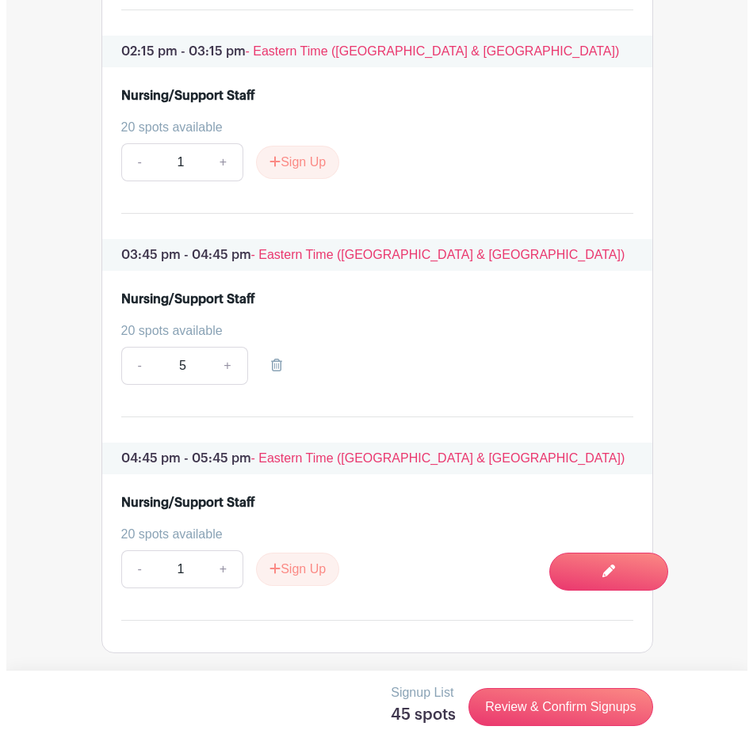
scroll to position [2378, 0]
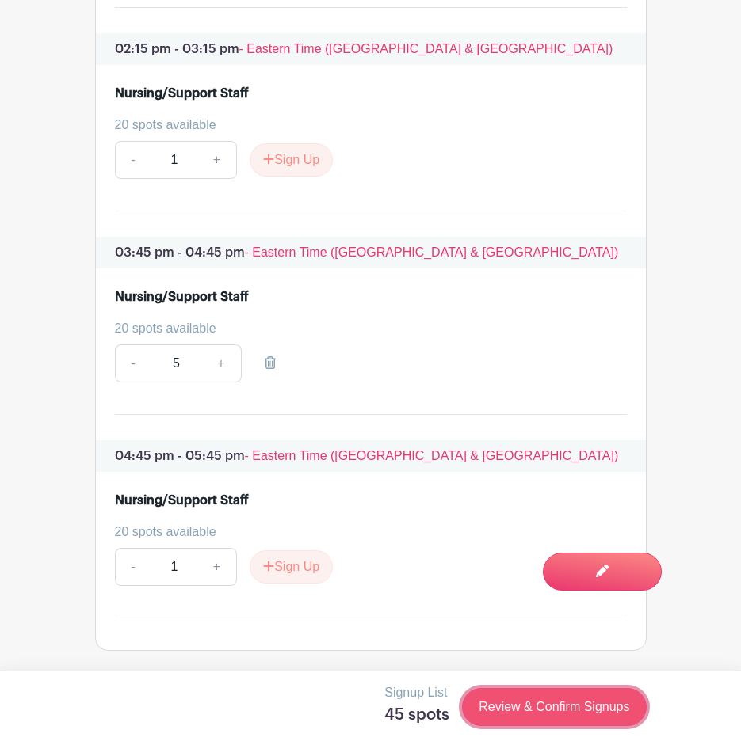
click at [569, 719] on link "Review & Confirm Signups" at bounding box center [554, 707] width 184 height 38
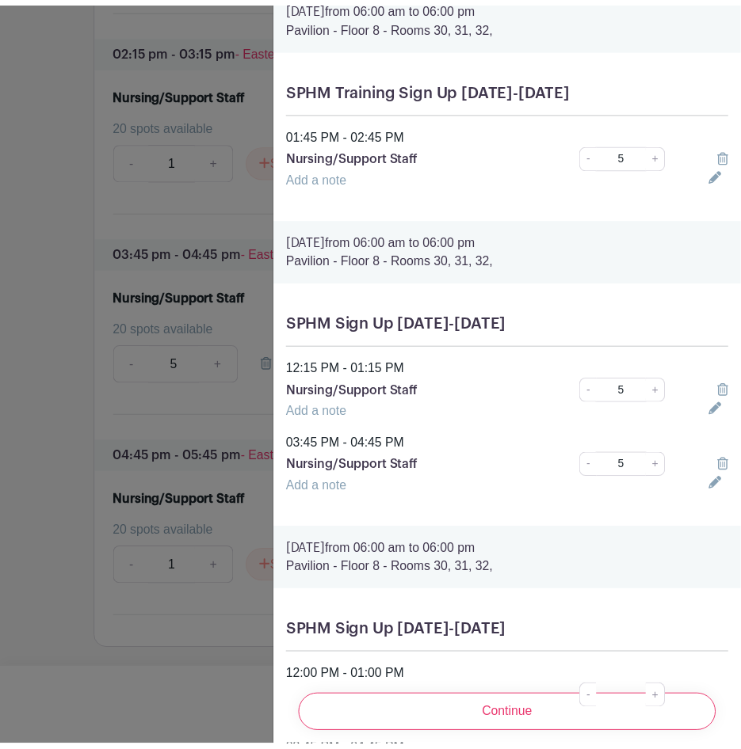
scroll to position [0, 0]
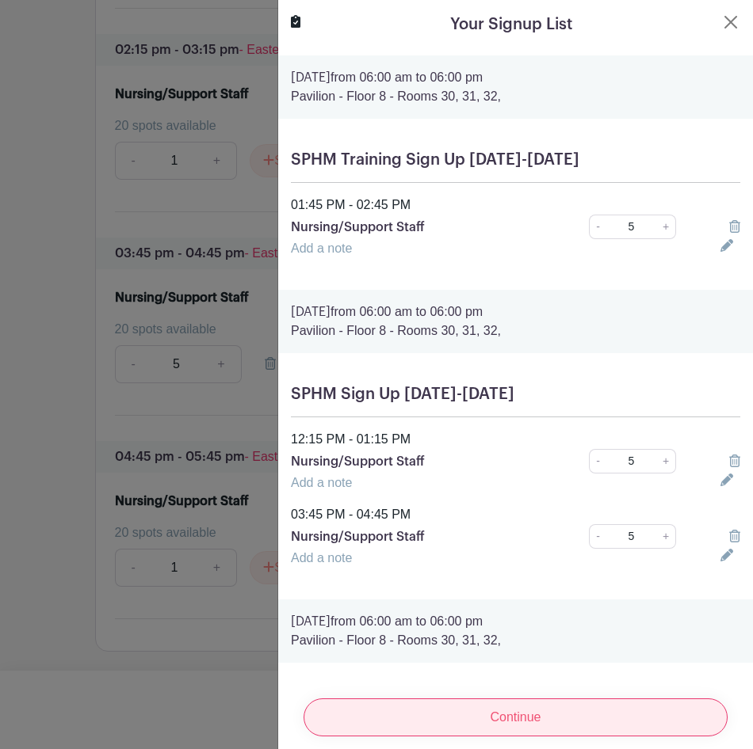
click at [547, 711] on input "Continue" at bounding box center [515, 718] width 424 height 38
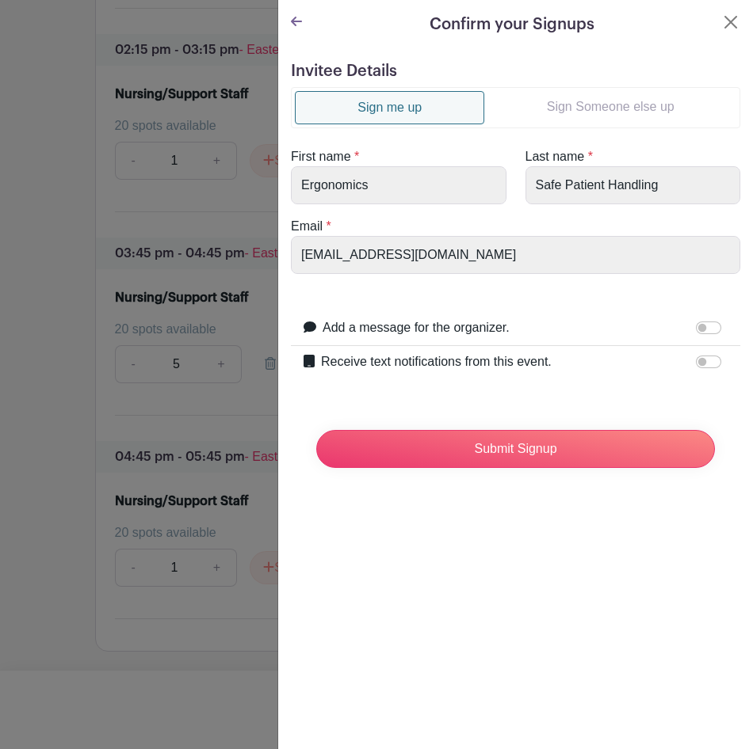
click at [583, 102] on link "Sign Someone else up" at bounding box center [610, 107] width 252 height 32
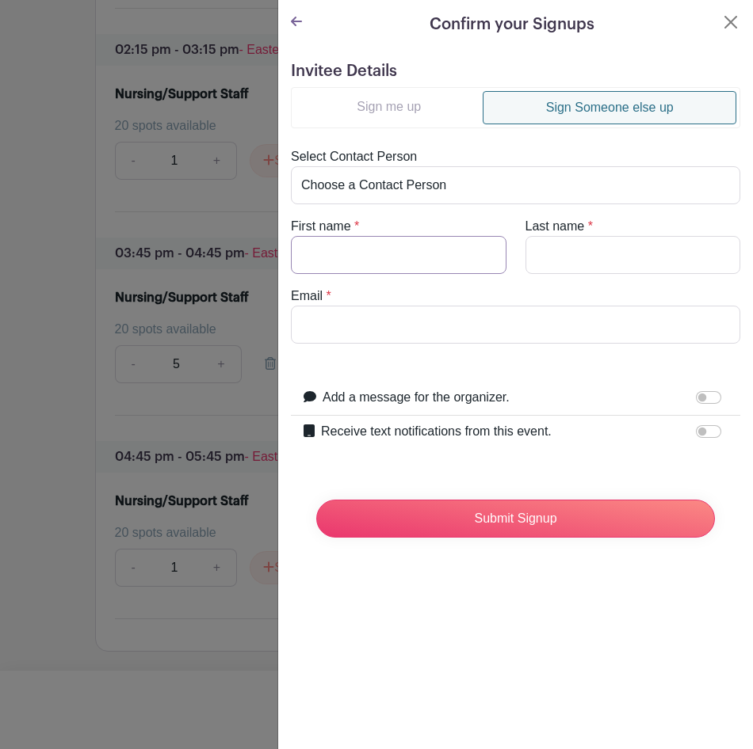
click at [431, 257] on input "First name" at bounding box center [398, 255] width 215 height 38
type input "[PERSON_NAME]"
click at [457, 333] on input "Email" at bounding box center [515, 325] width 449 height 38
click at [490, 343] on input "Email" at bounding box center [515, 325] width 449 height 38
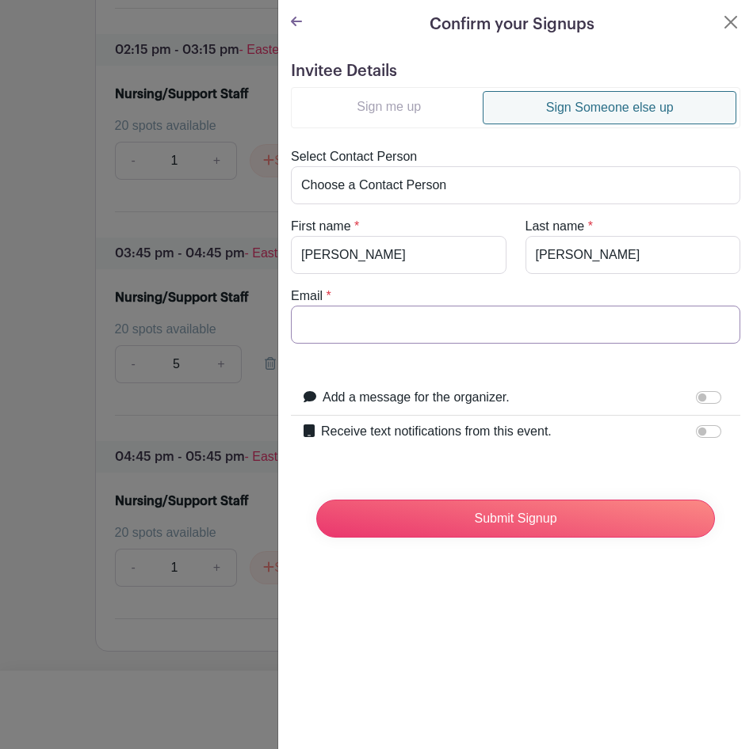
paste input "[EMAIL_ADDRESS][DOMAIN_NAME]"
type input "[EMAIL_ADDRESS][DOMAIN_NAME]"
click at [469, 468] on form "Invitee Details Sign me up Sign Someone else up Select Contact Person Choose a …" at bounding box center [515, 306] width 449 height 489
click at [519, 191] on select "Choose a Contact Person [PERSON_NAME] start ([EMAIL_ADDRESS][DOMAIN_NAME]) [PER…" at bounding box center [515, 185] width 449 height 38
click at [422, 148] on div "Select Contact Person Choose a Contact Person [PERSON_NAME] start ([EMAIL_ADDRE…" at bounding box center [515, 175] width 468 height 57
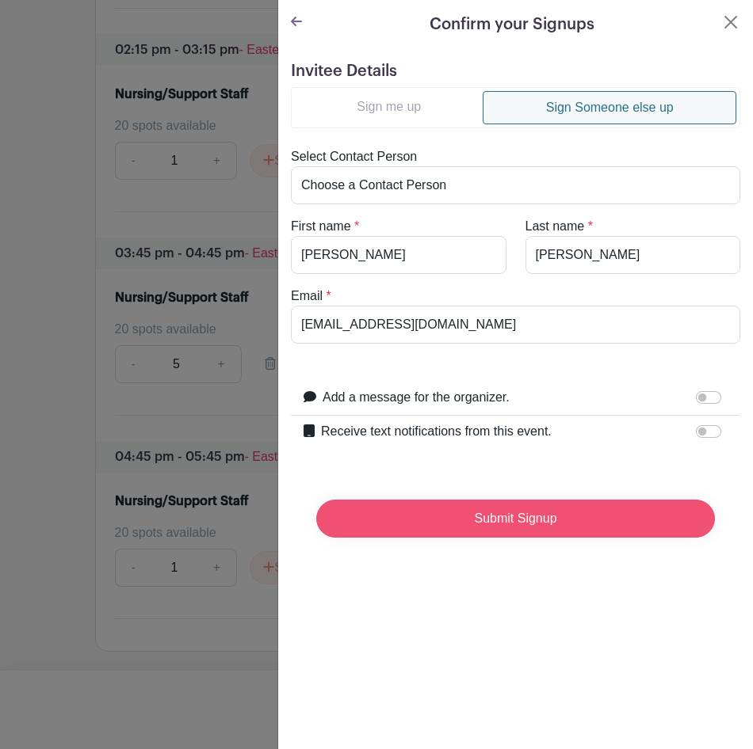
click at [521, 526] on input "Submit Signup" at bounding box center [515, 519] width 398 height 38
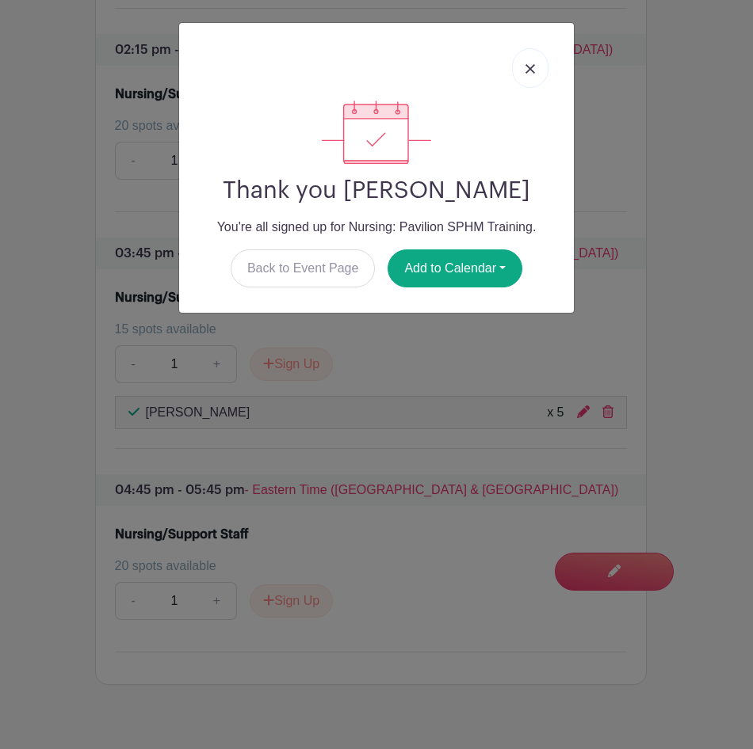
click at [532, 72] on img at bounding box center [530, 69] width 10 height 10
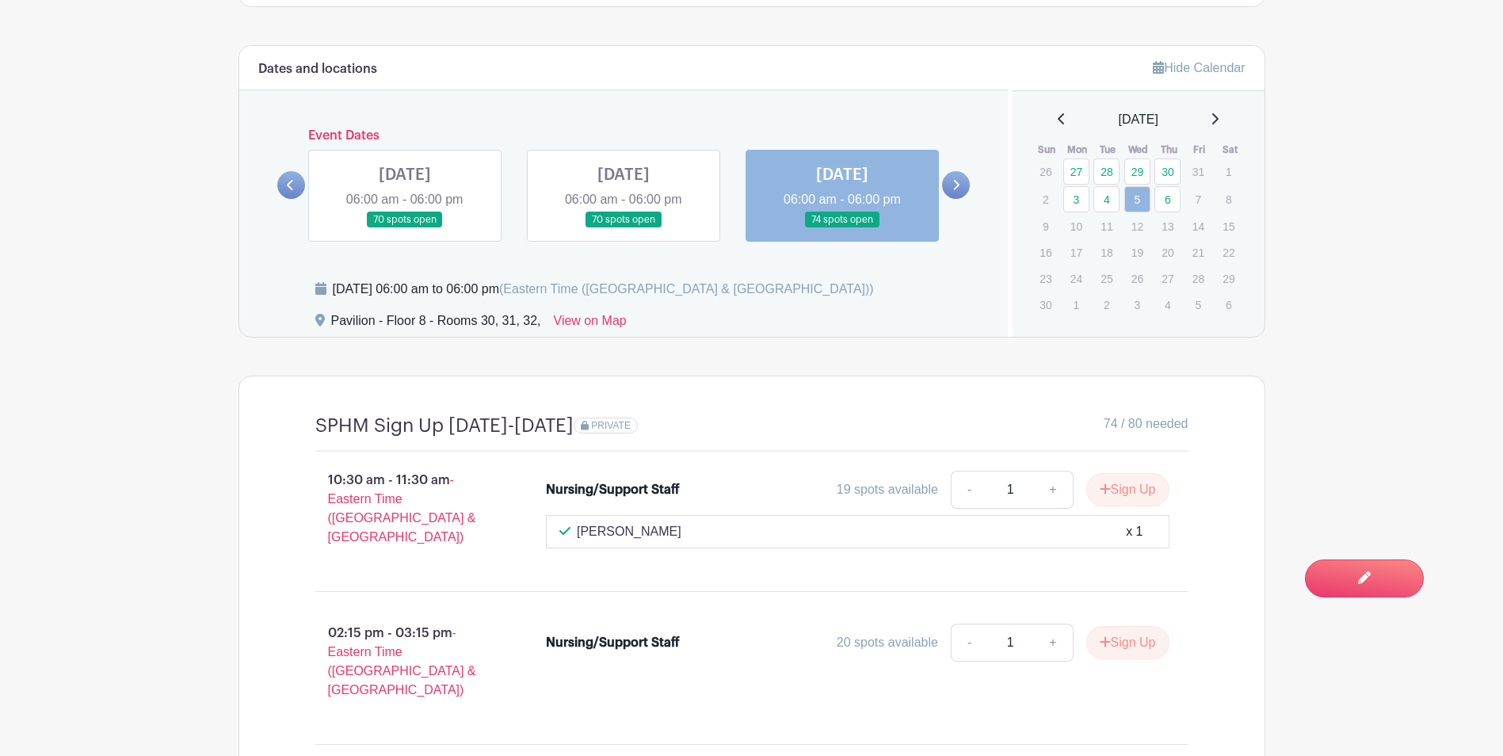
scroll to position [1245, 0]
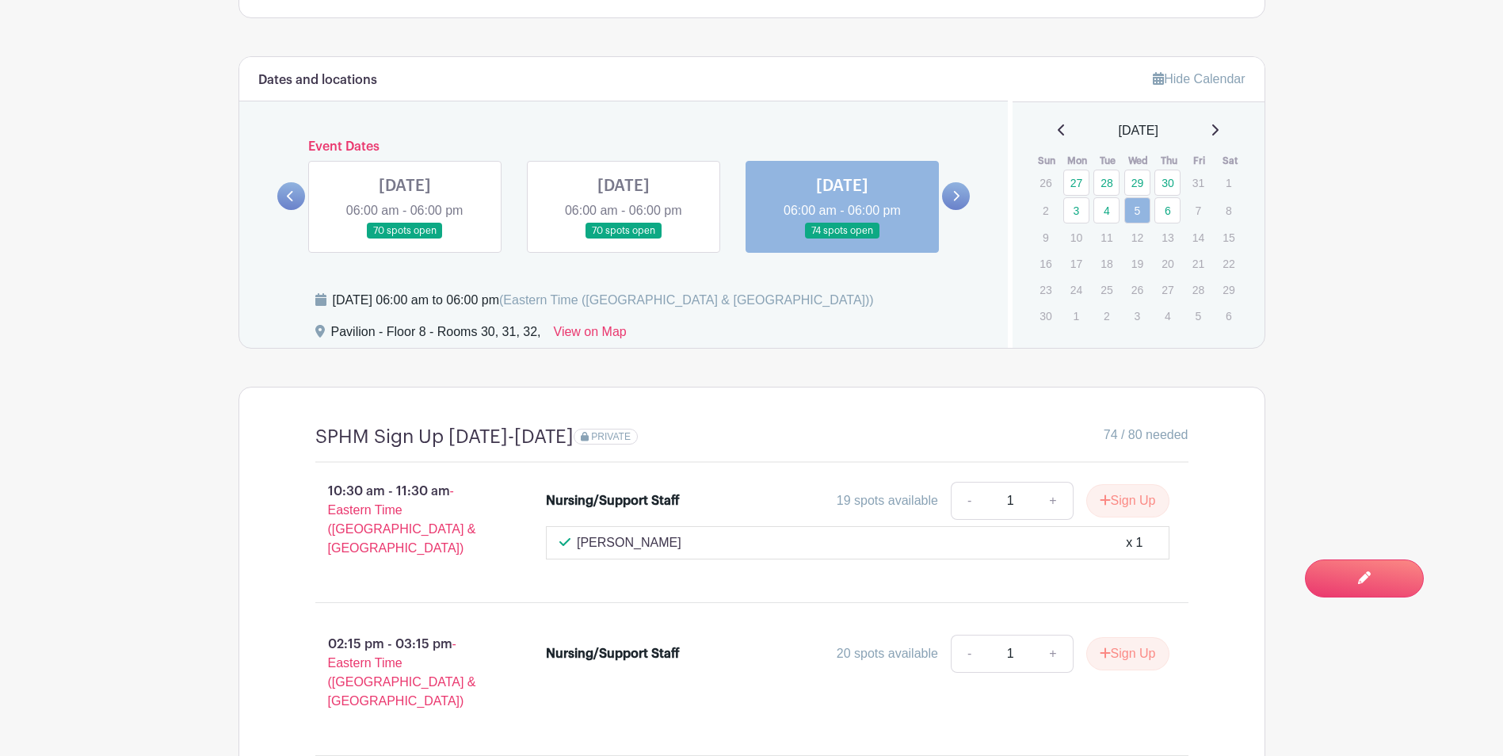
click at [623, 239] on link at bounding box center [623, 239] width 0 height 0
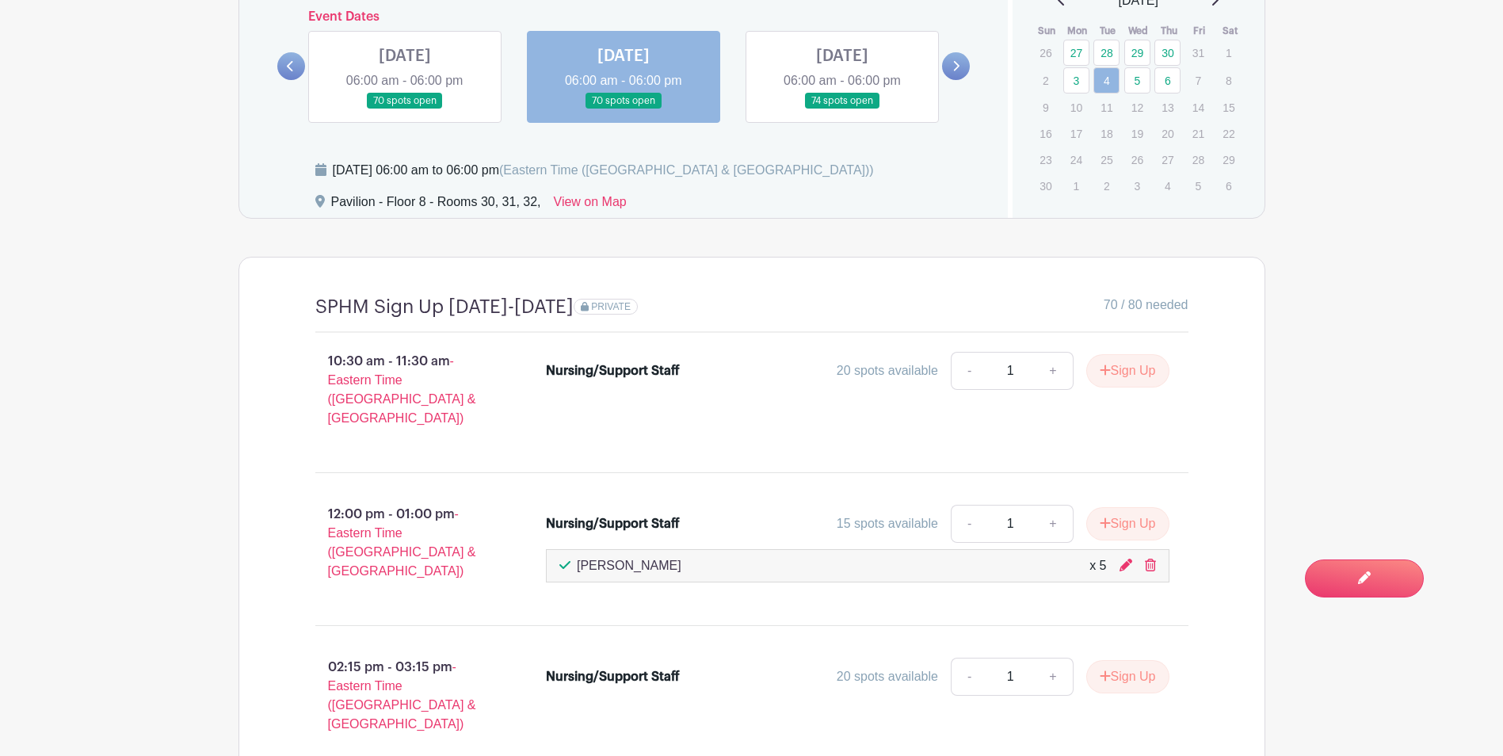
scroll to position [1300, 0]
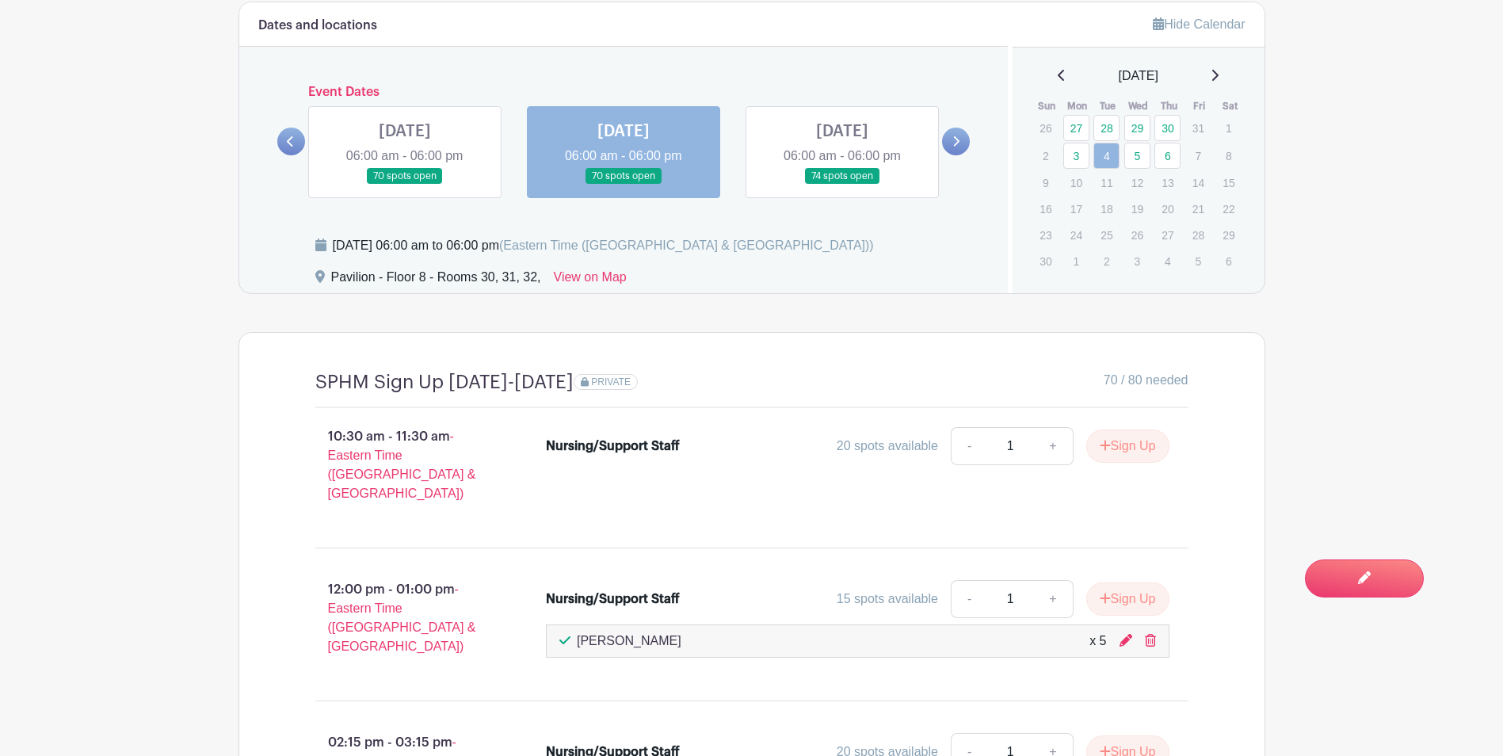
click at [405, 185] on link at bounding box center [405, 185] width 0 height 0
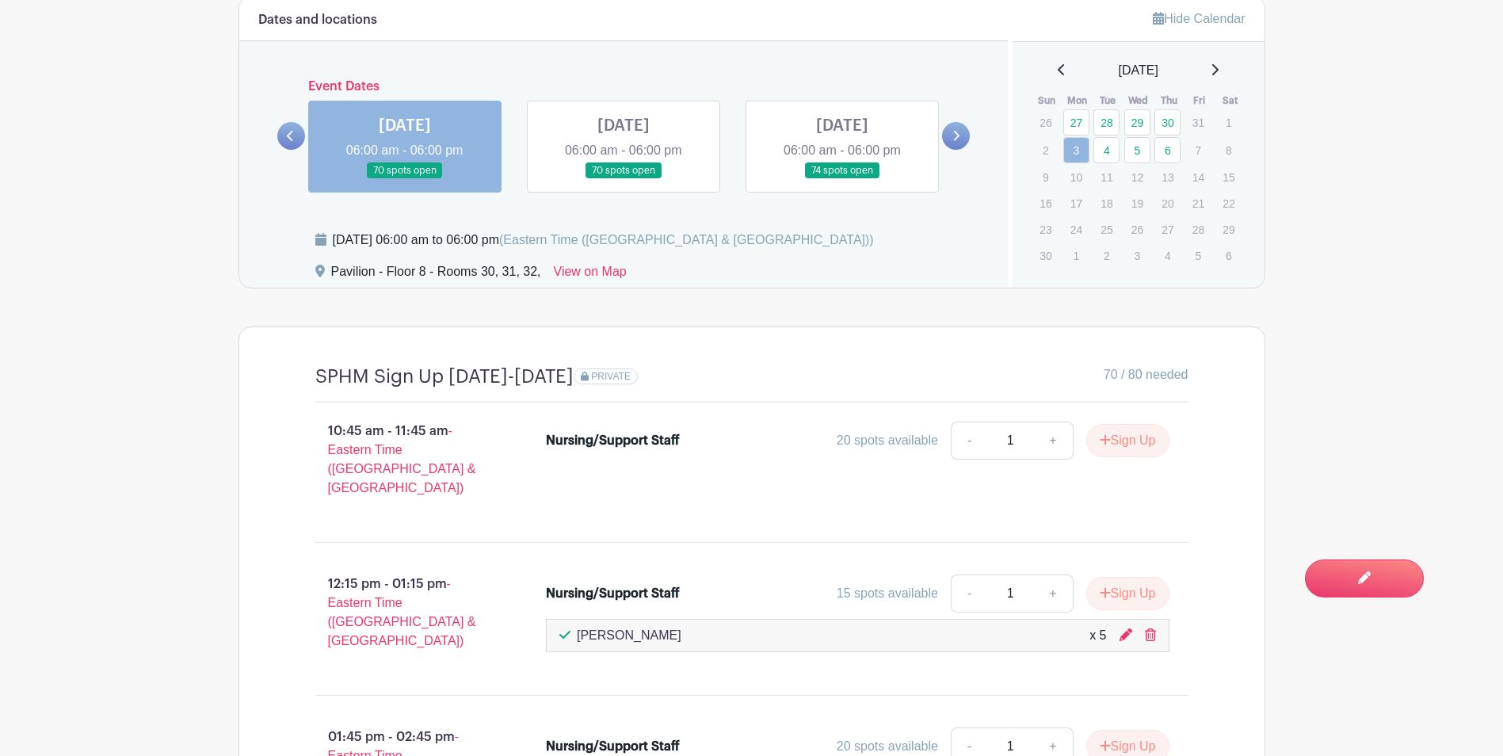
scroll to position [1300, 0]
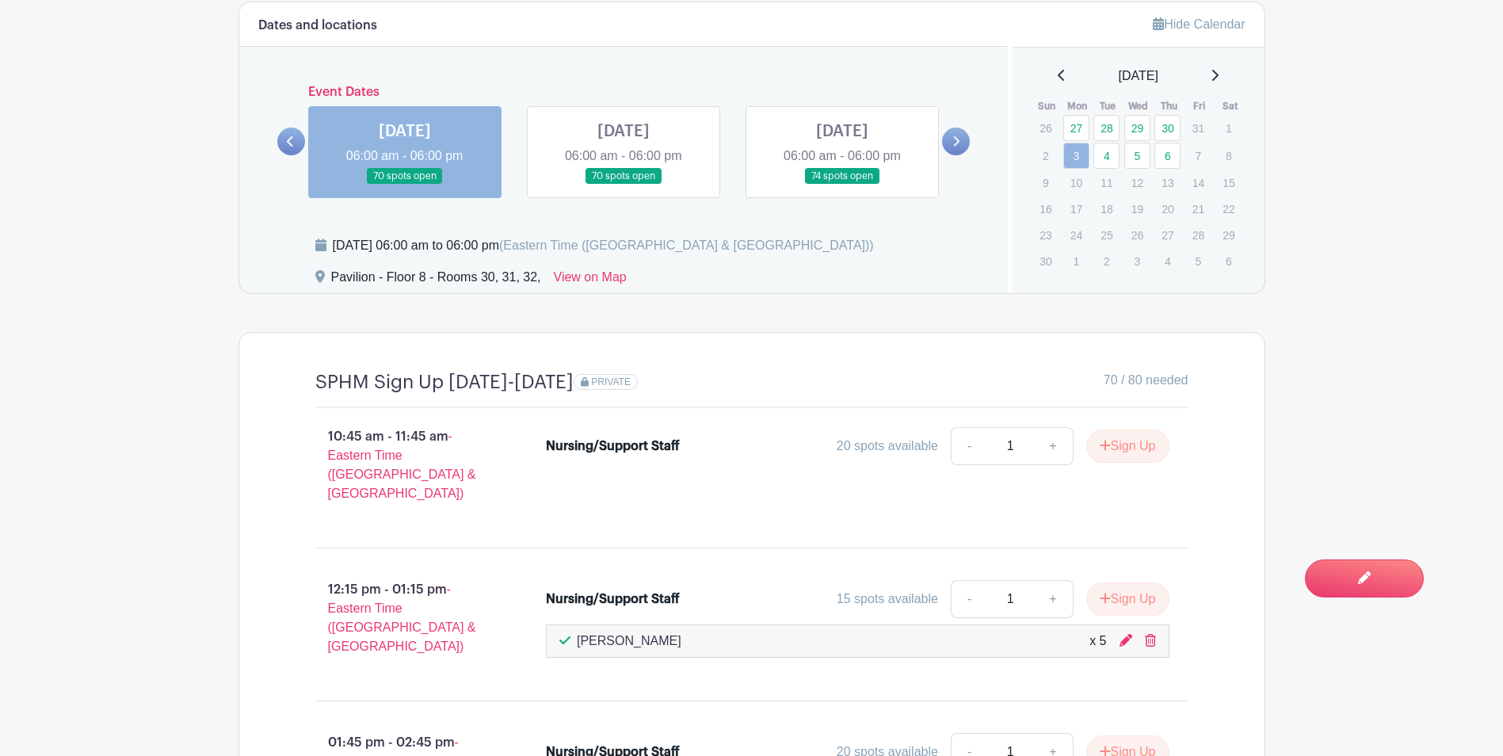
click at [293, 139] on icon at bounding box center [290, 141] width 7 height 12
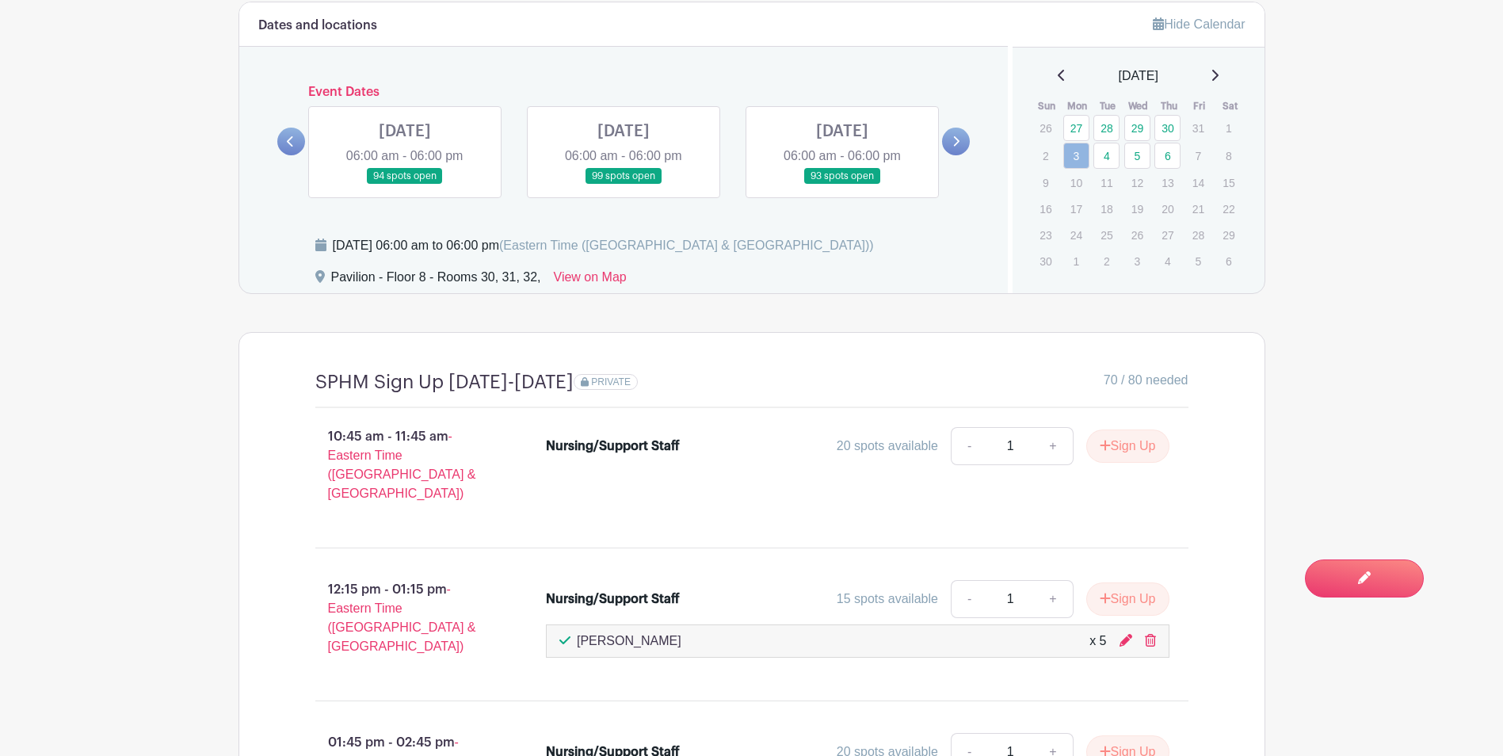
click at [842, 185] on link at bounding box center [842, 185] width 0 height 0
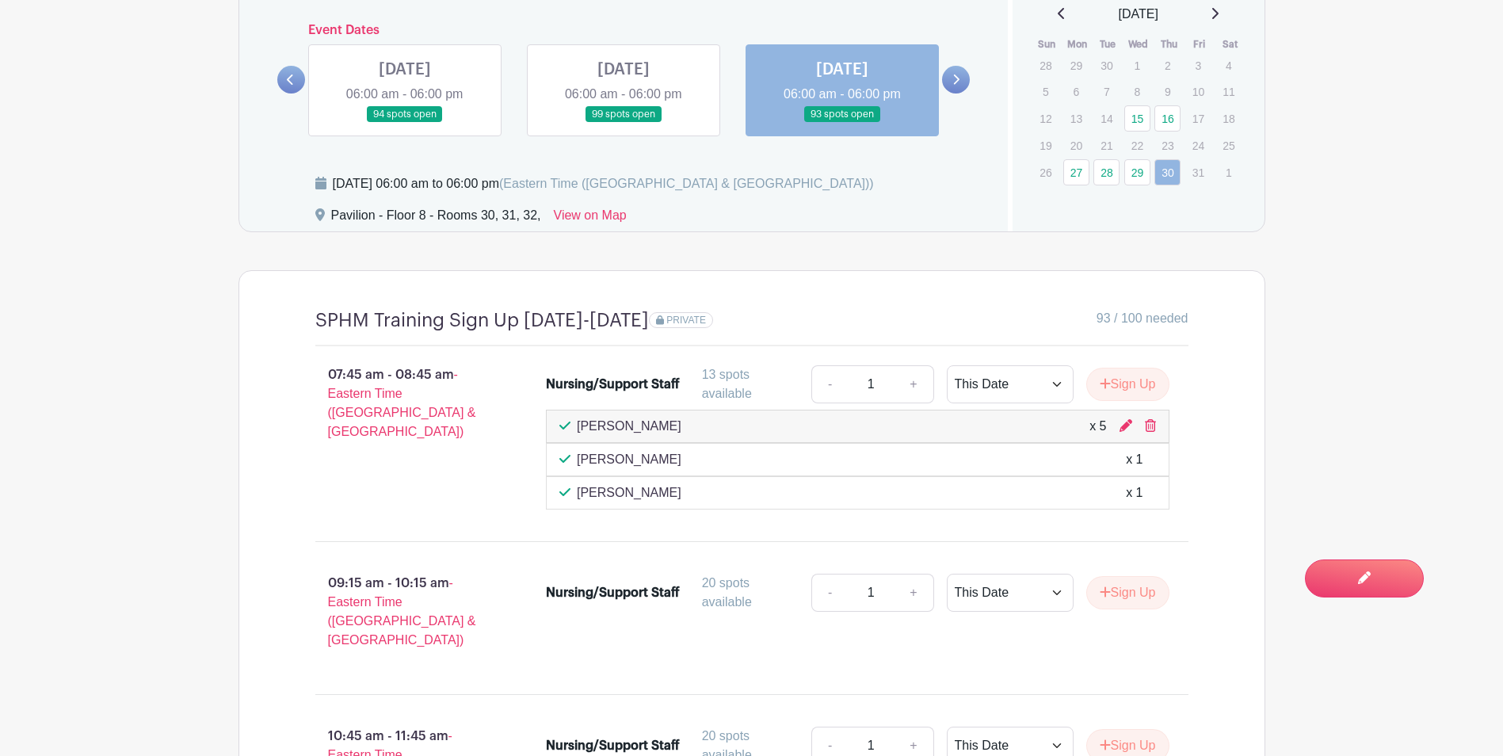
scroll to position [1358, 0]
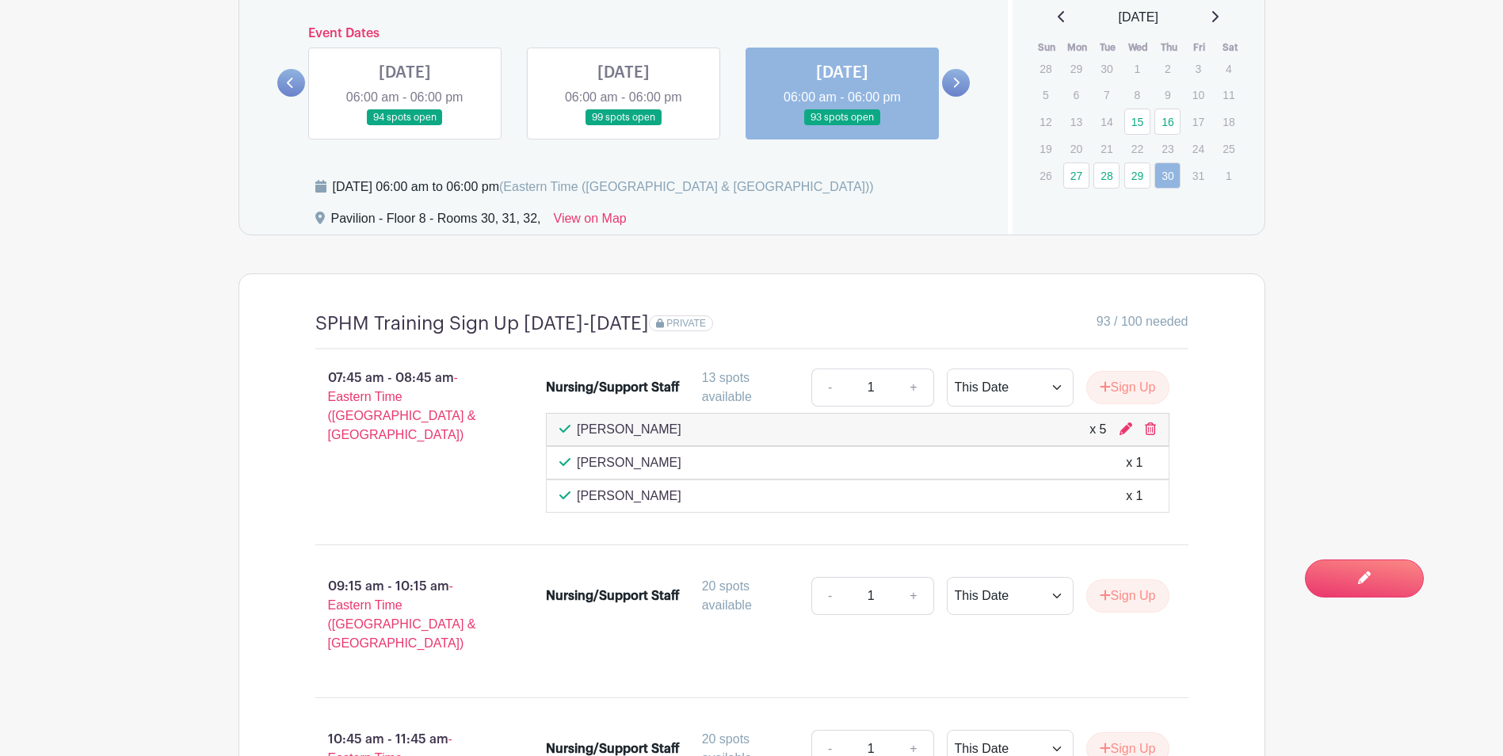
click at [623, 126] on link at bounding box center [623, 126] width 0 height 0
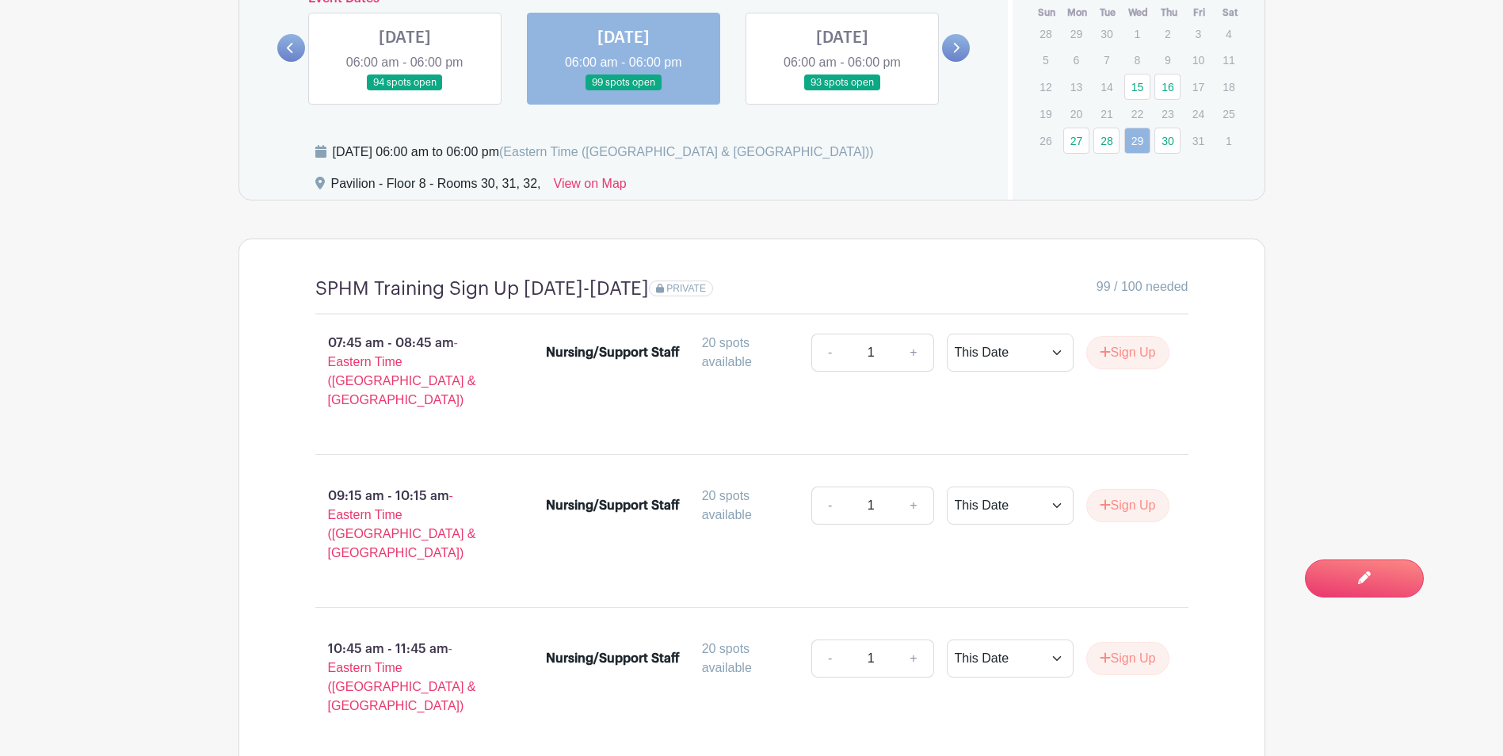
scroll to position [1292, 0]
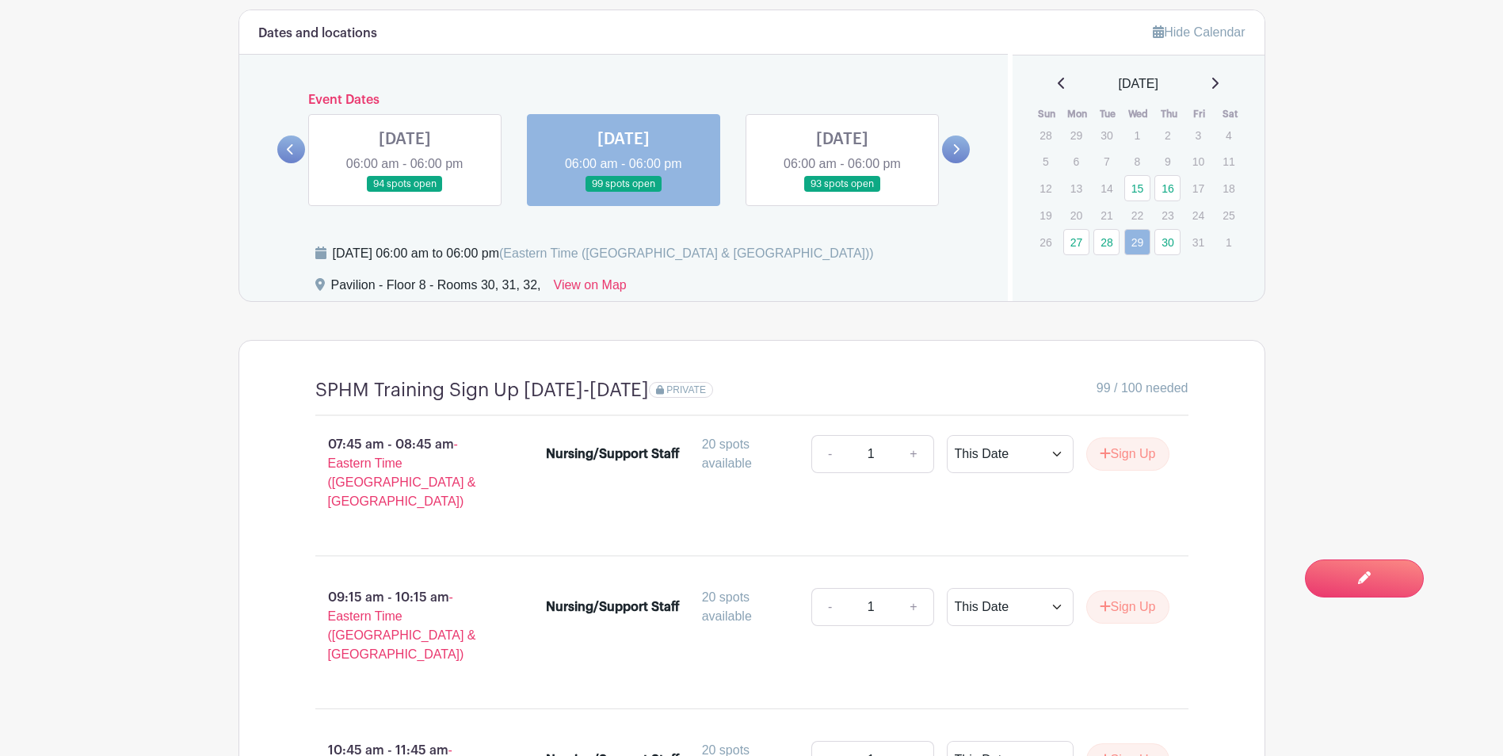
click at [405, 192] on link at bounding box center [405, 192] width 0 height 0
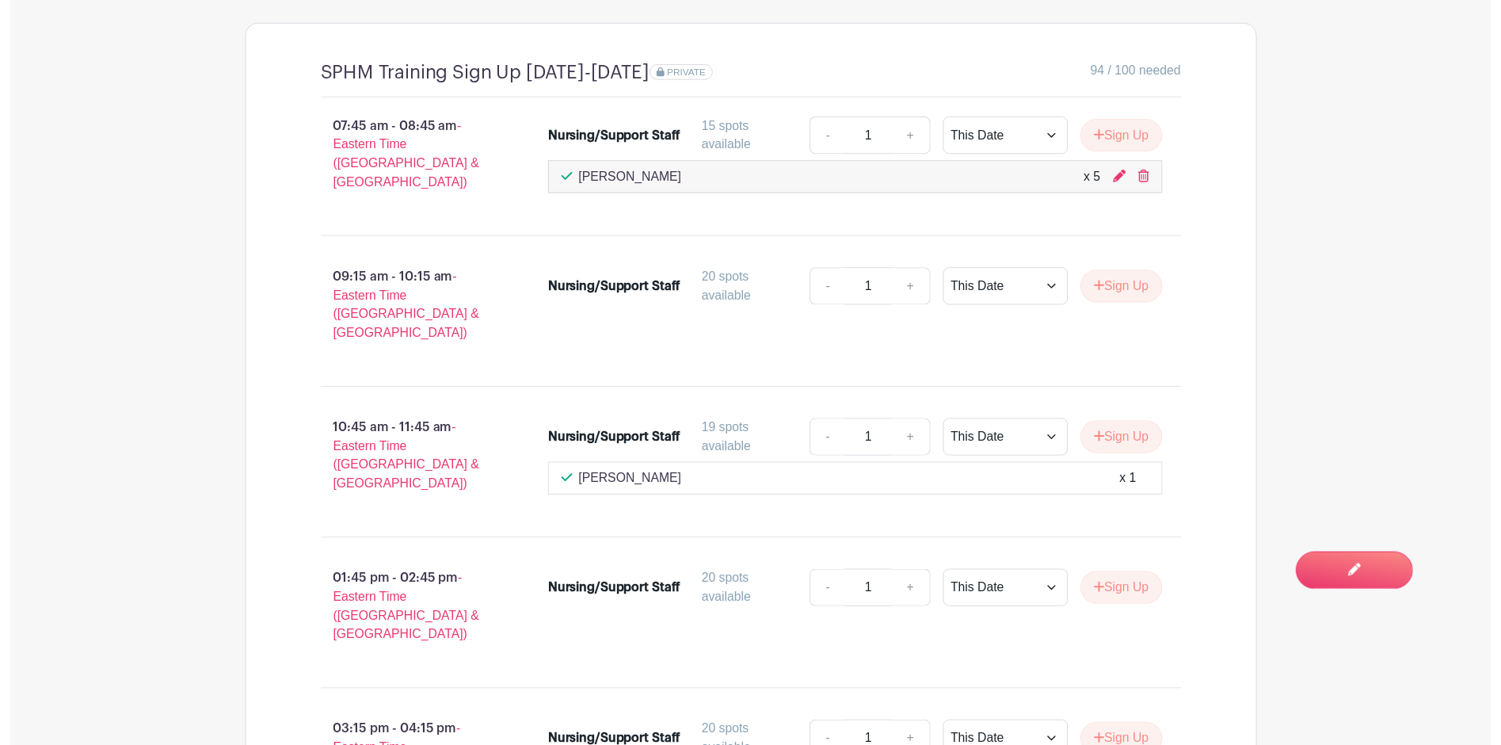
scroll to position [1688, 0]
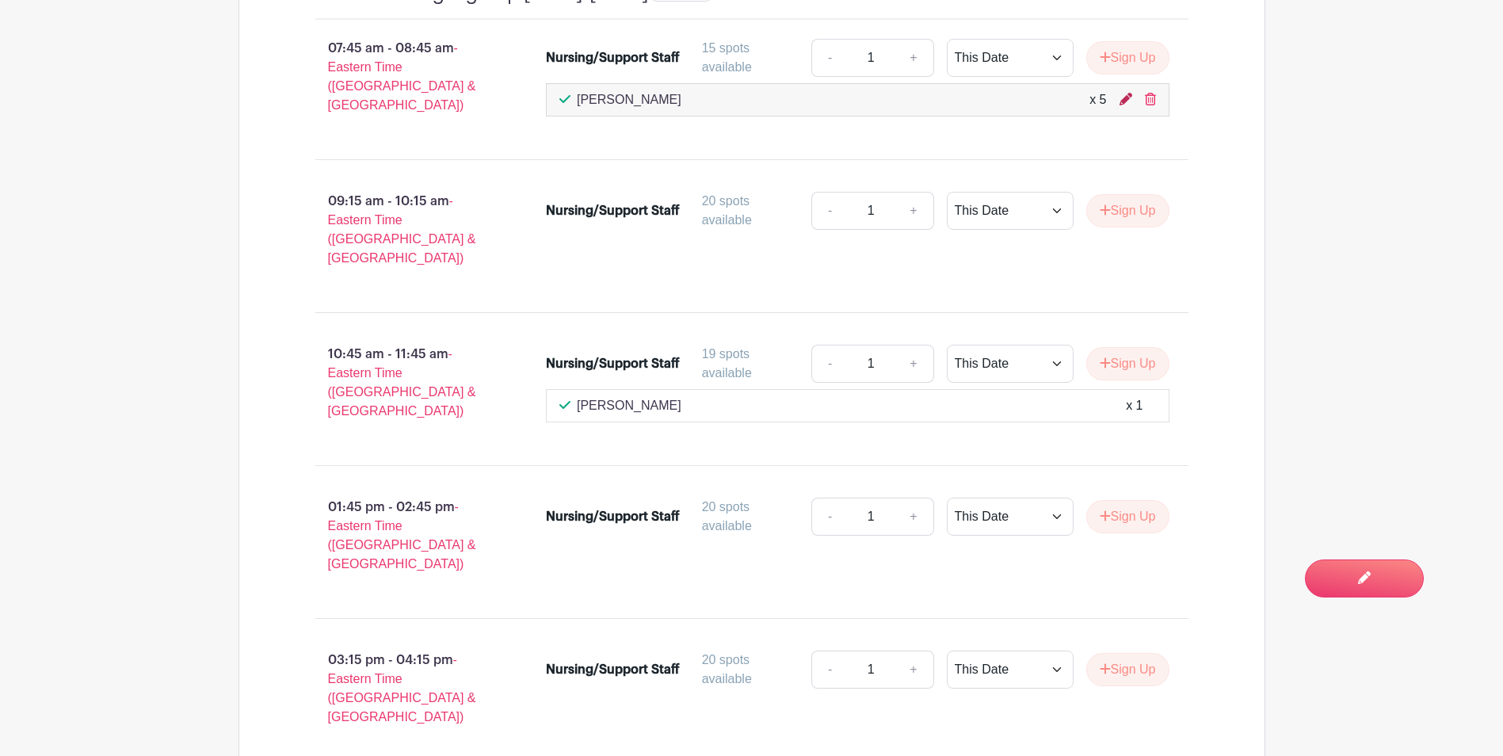
click at [1130, 101] on icon at bounding box center [1125, 99] width 13 height 13
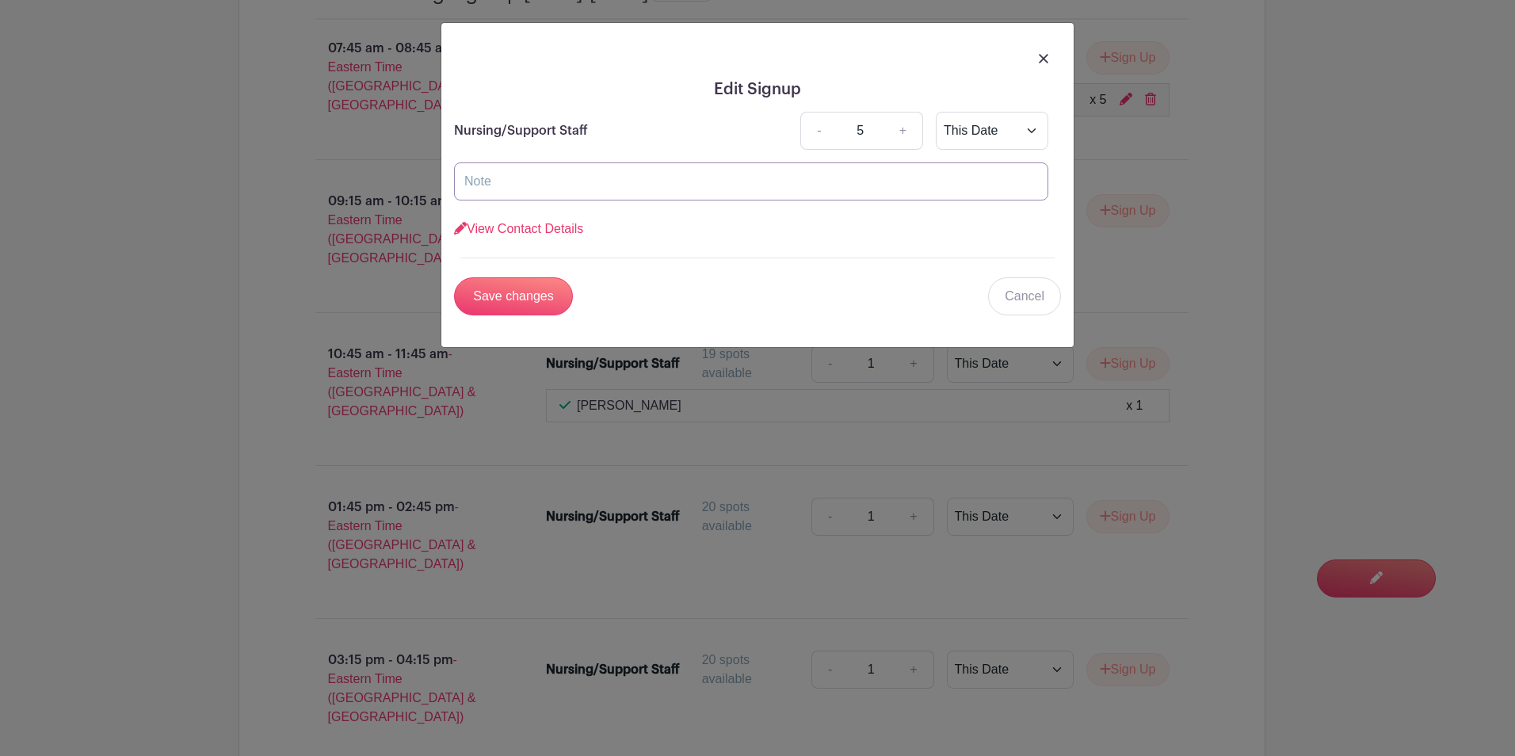
click at [573, 189] on input "text" at bounding box center [751, 181] width 594 height 38
click at [1038, 57] on img at bounding box center [1043, 59] width 10 height 10
